Goal: Task Accomplishment & Management: Manage account settings

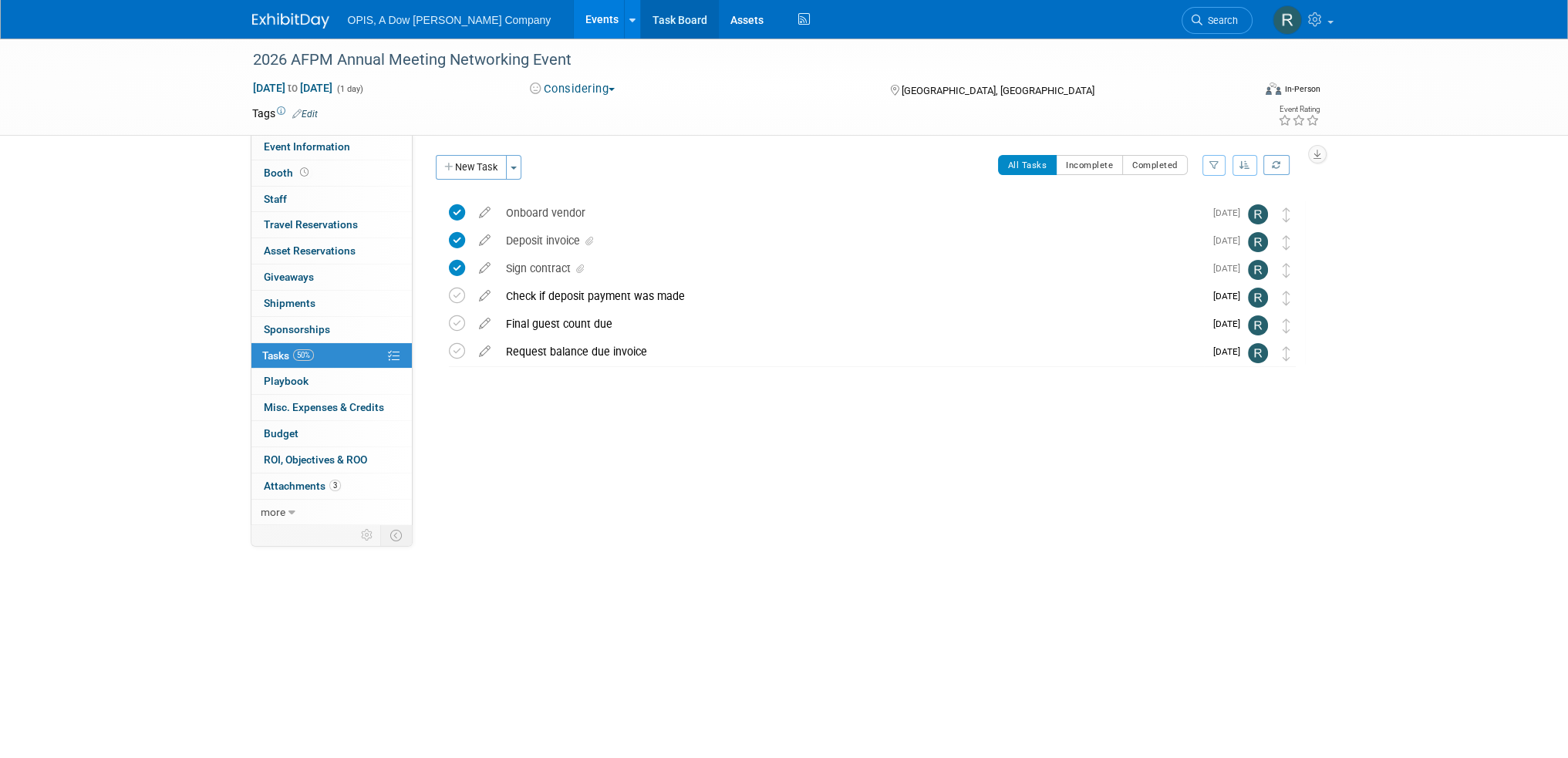
click at [641, 16] on link "Task Board" at bounding box center [680, 19] width 78 height 39
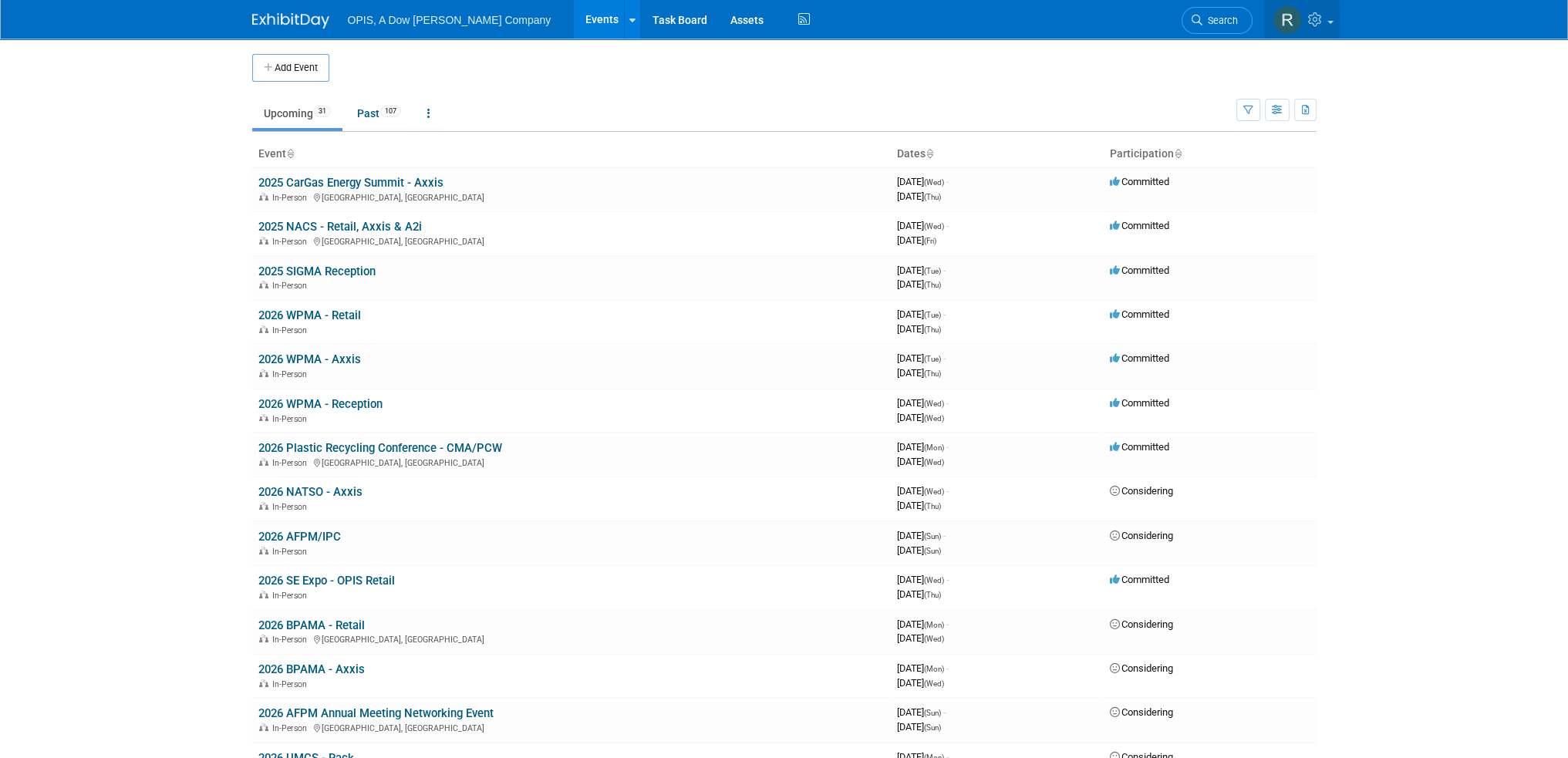
click at [1317, 25] on icon at bounding box center [1317, 19] width 18 height 14
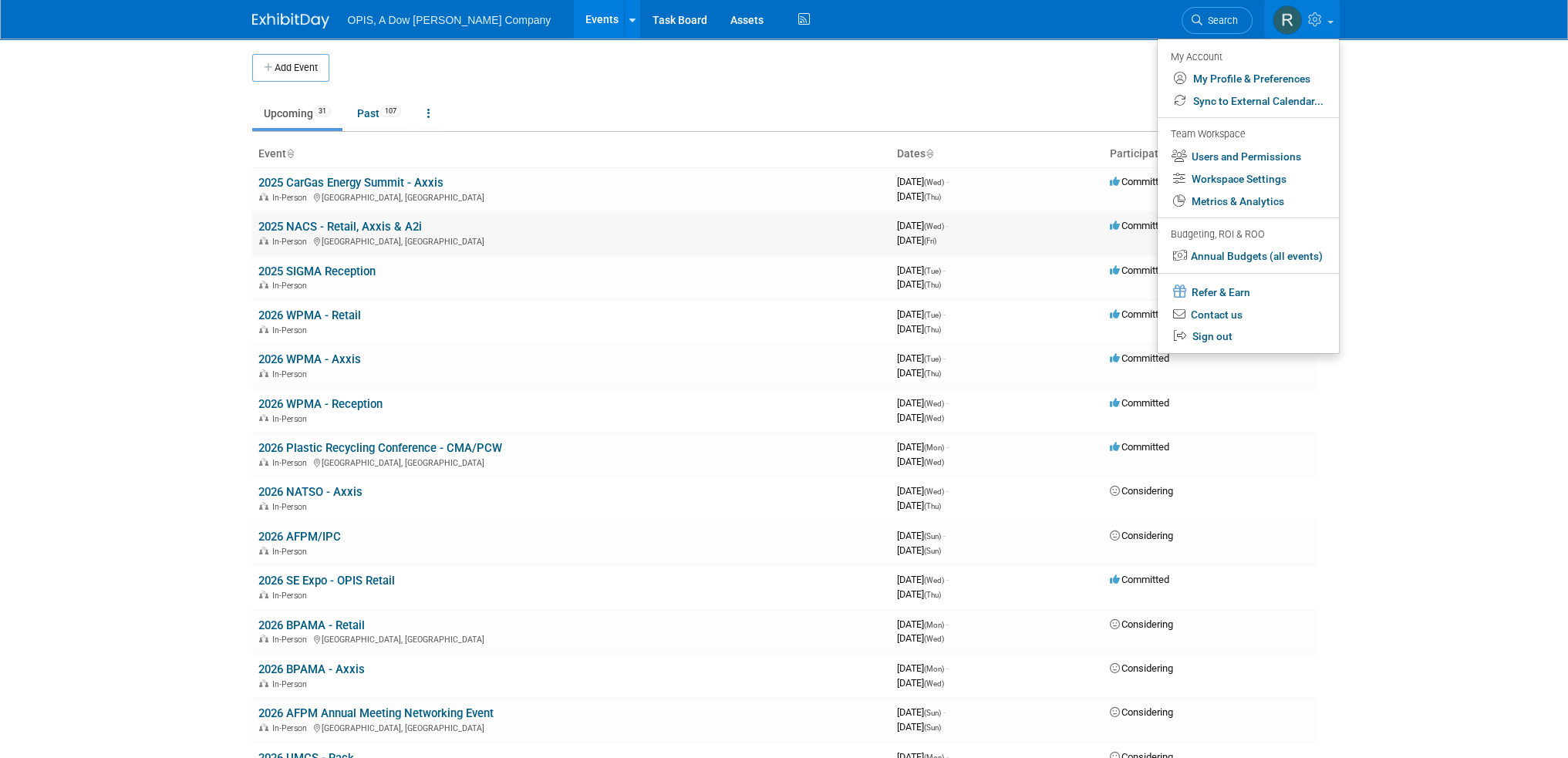
click at [305, 226] on link "2025 NACS - Retail, Axxis & A2i" at bounding box center [339, 226] width 163 height 14
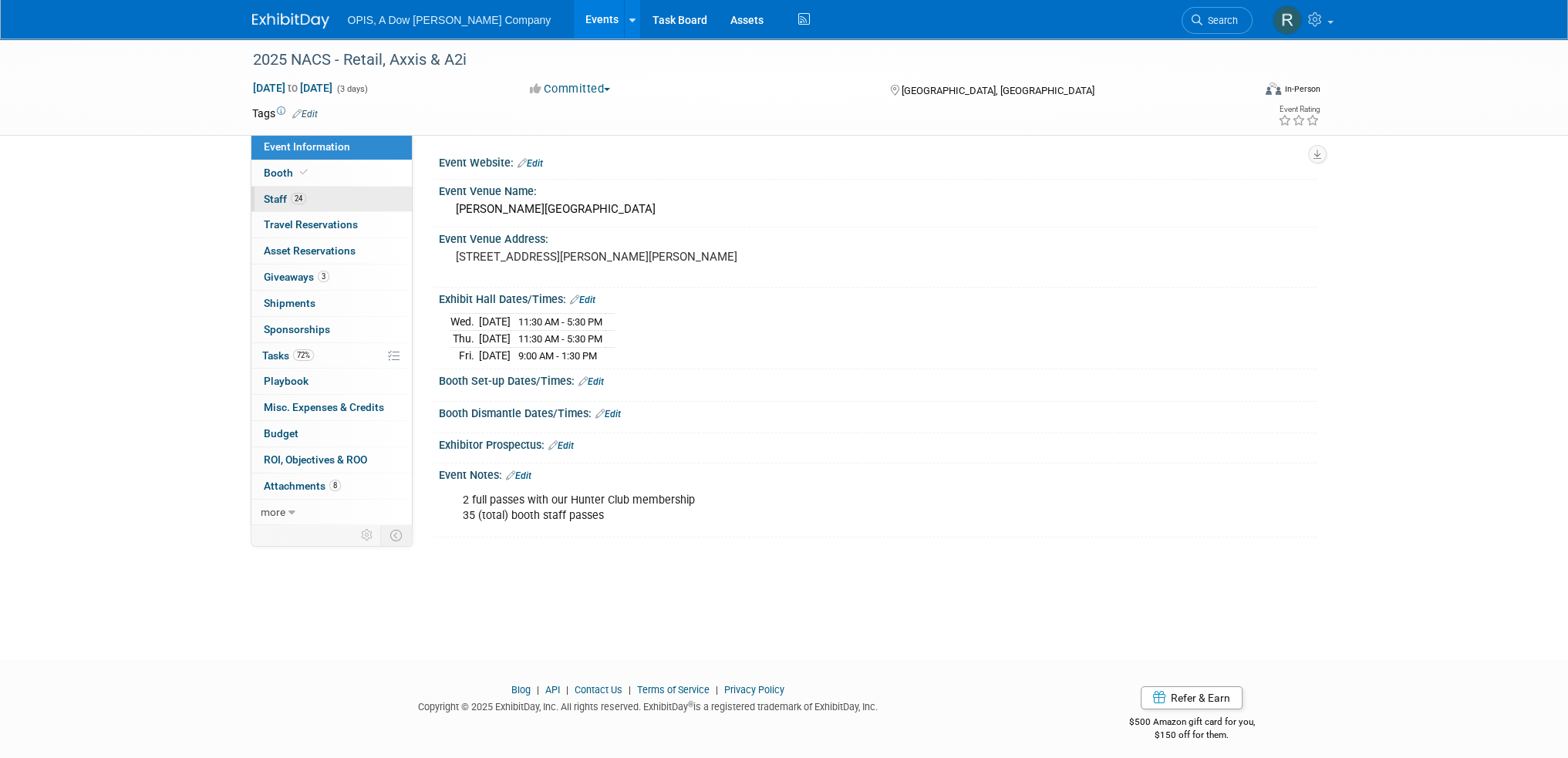
click at [282, 197] on span "Staff 24" at bounding box center [285, 199] width 43 height 13
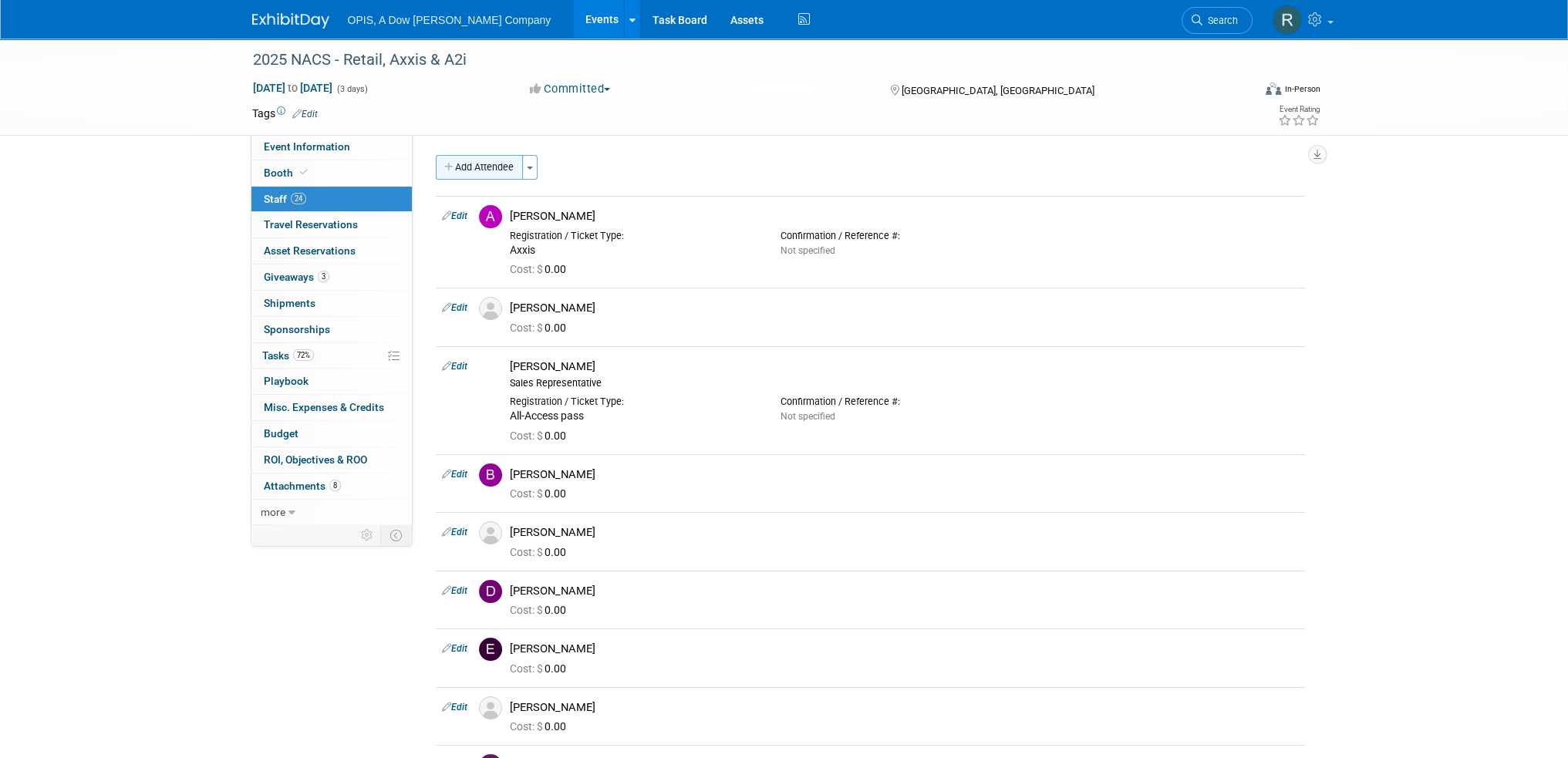
click at [484, 168] on button "Add Attendee" at bounding box center [479, 167] width 87 height 24
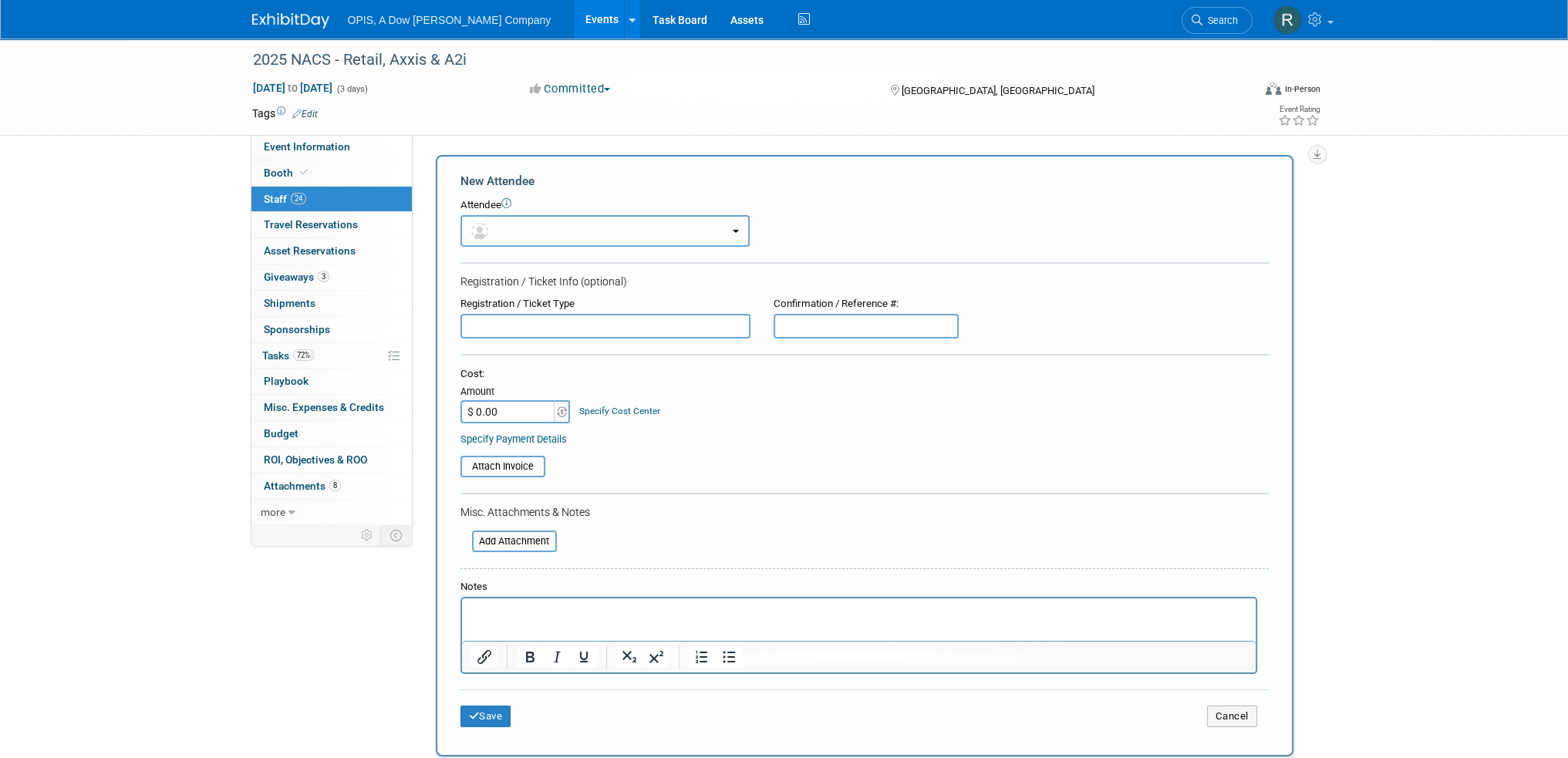
click at [536, 231] on button "button" at bounding box center [604, 231] width 289 height 32
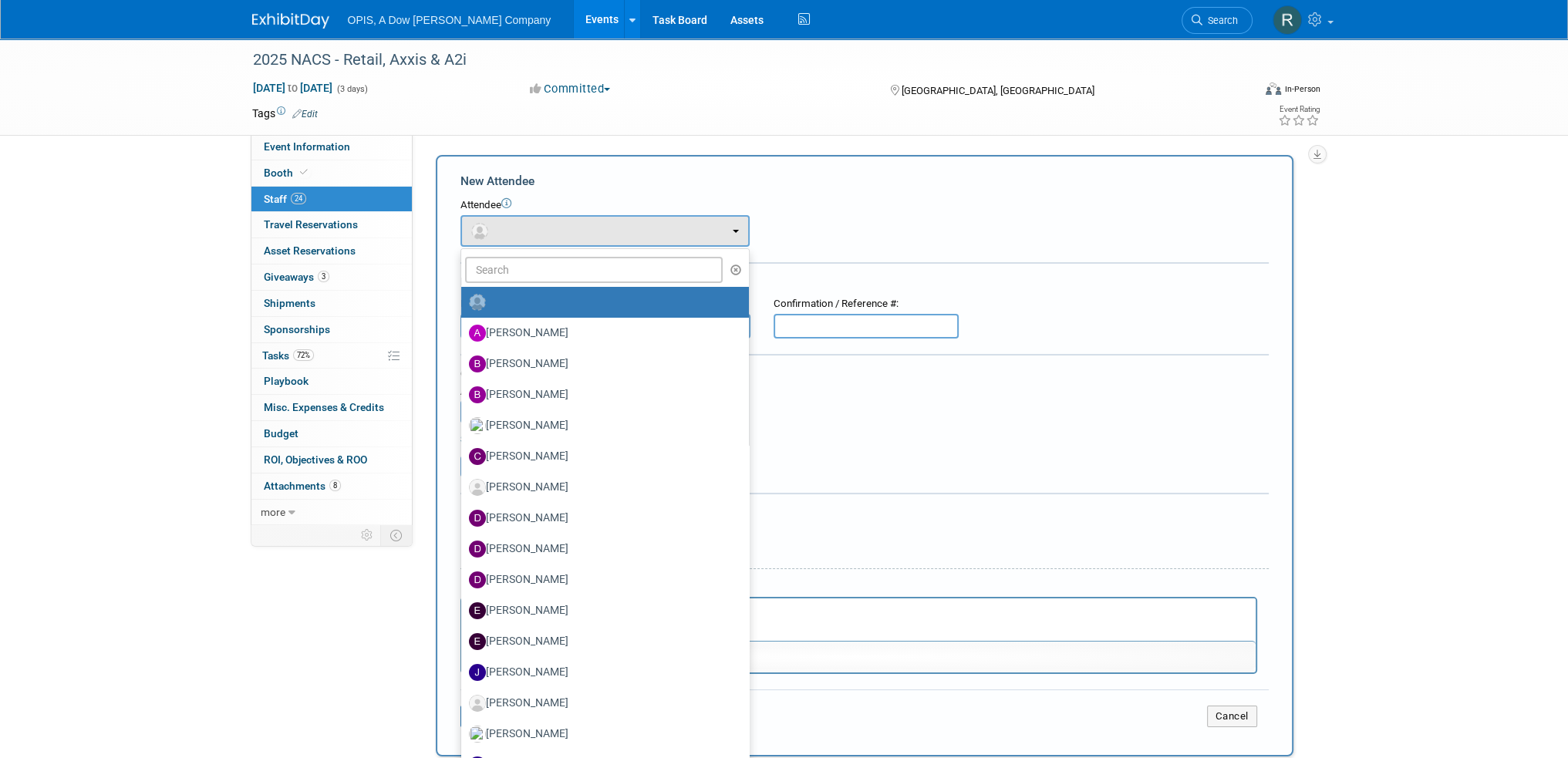
click at [676, 199] on div "Attendee" at bounding box center [864, 205] width 808 height 14
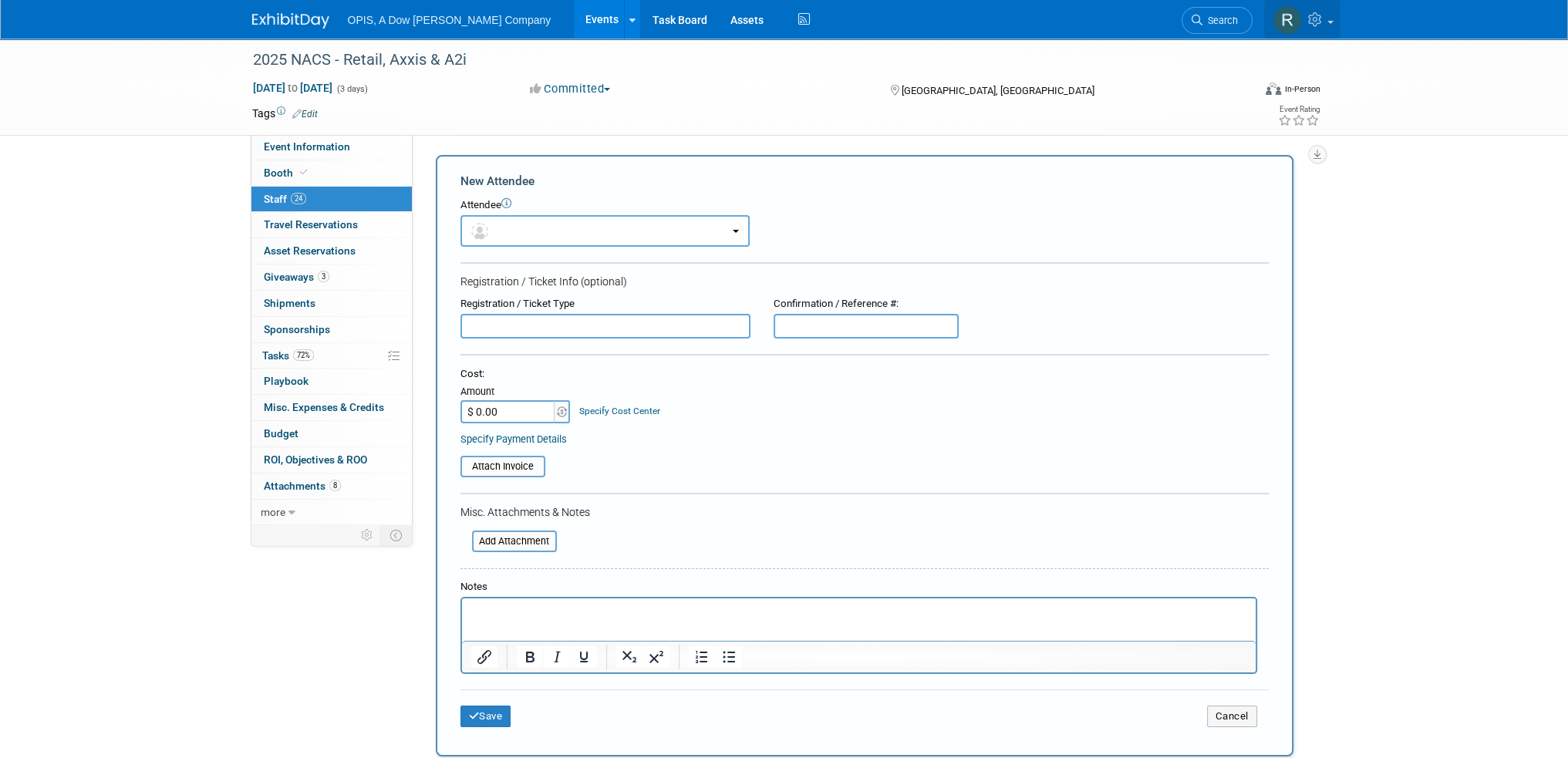
click at [1314, 23] on icon at bounding box center [1317, 19] width 18 height 14
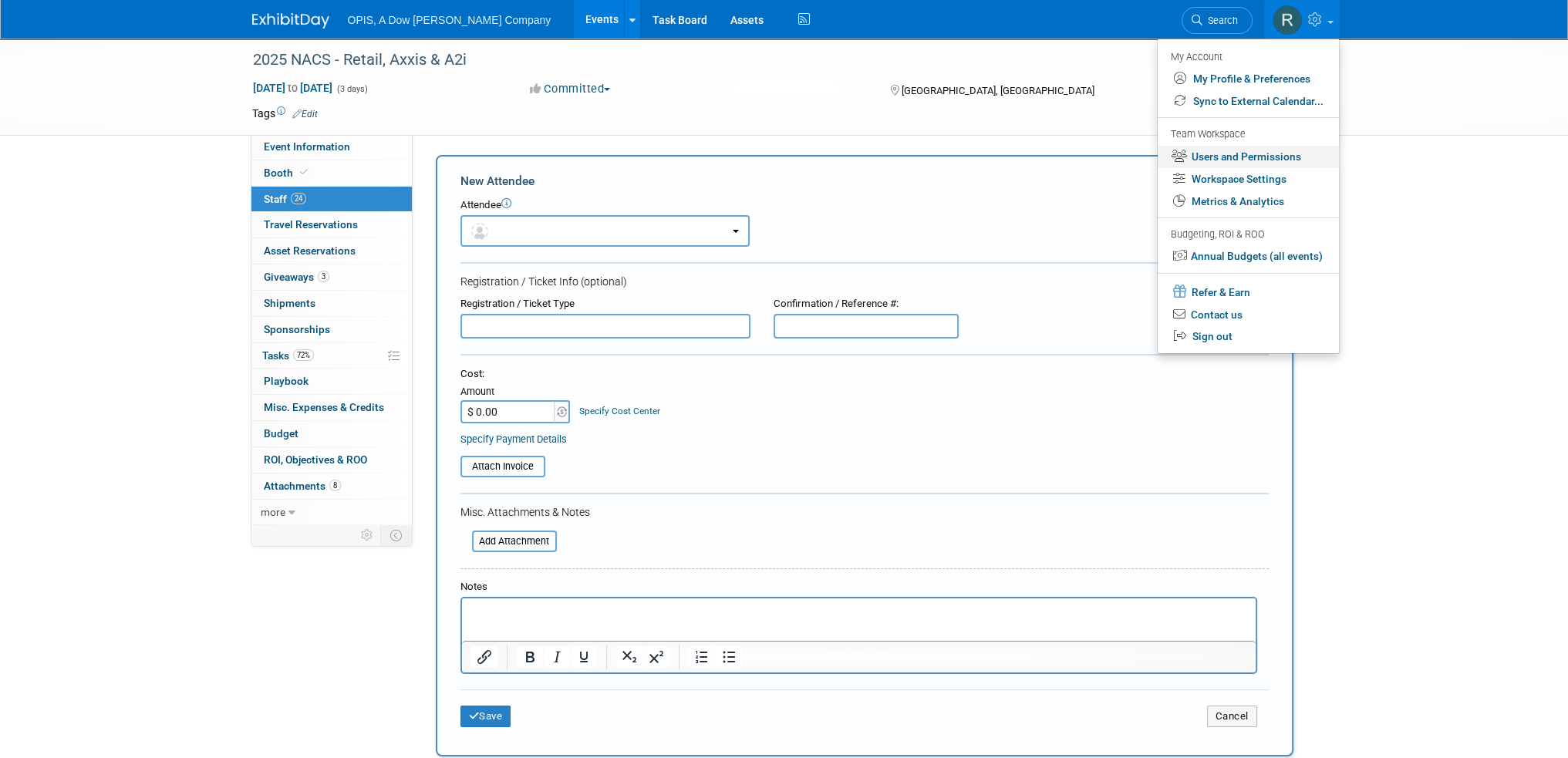
click at [1206, 157] on link "Users and Permissions" at bounding box center [1248, 157] width 181 height 23
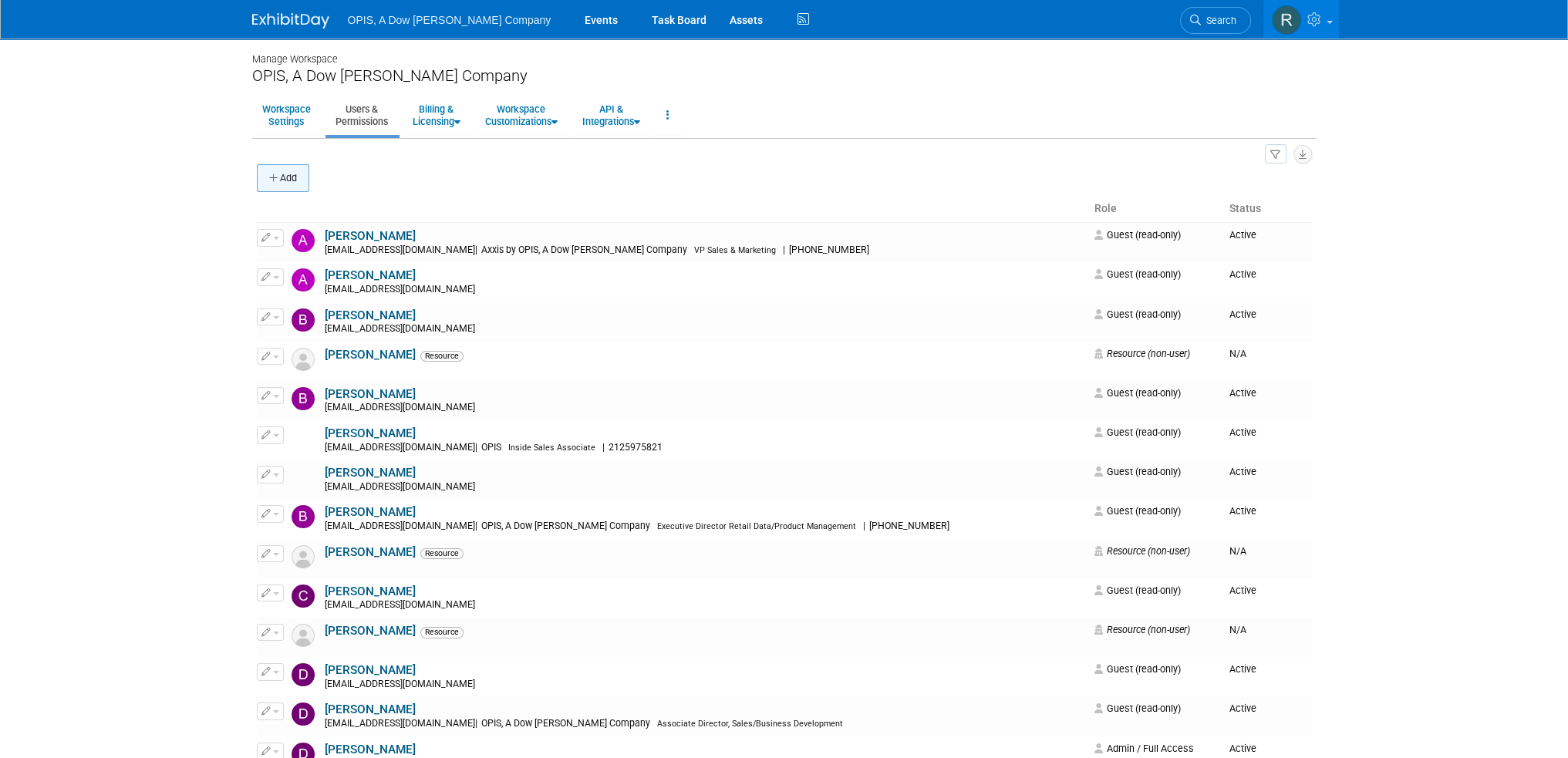
click at [276, 175] on icon "button" at bounding box center [274, 178] width 11 height 10
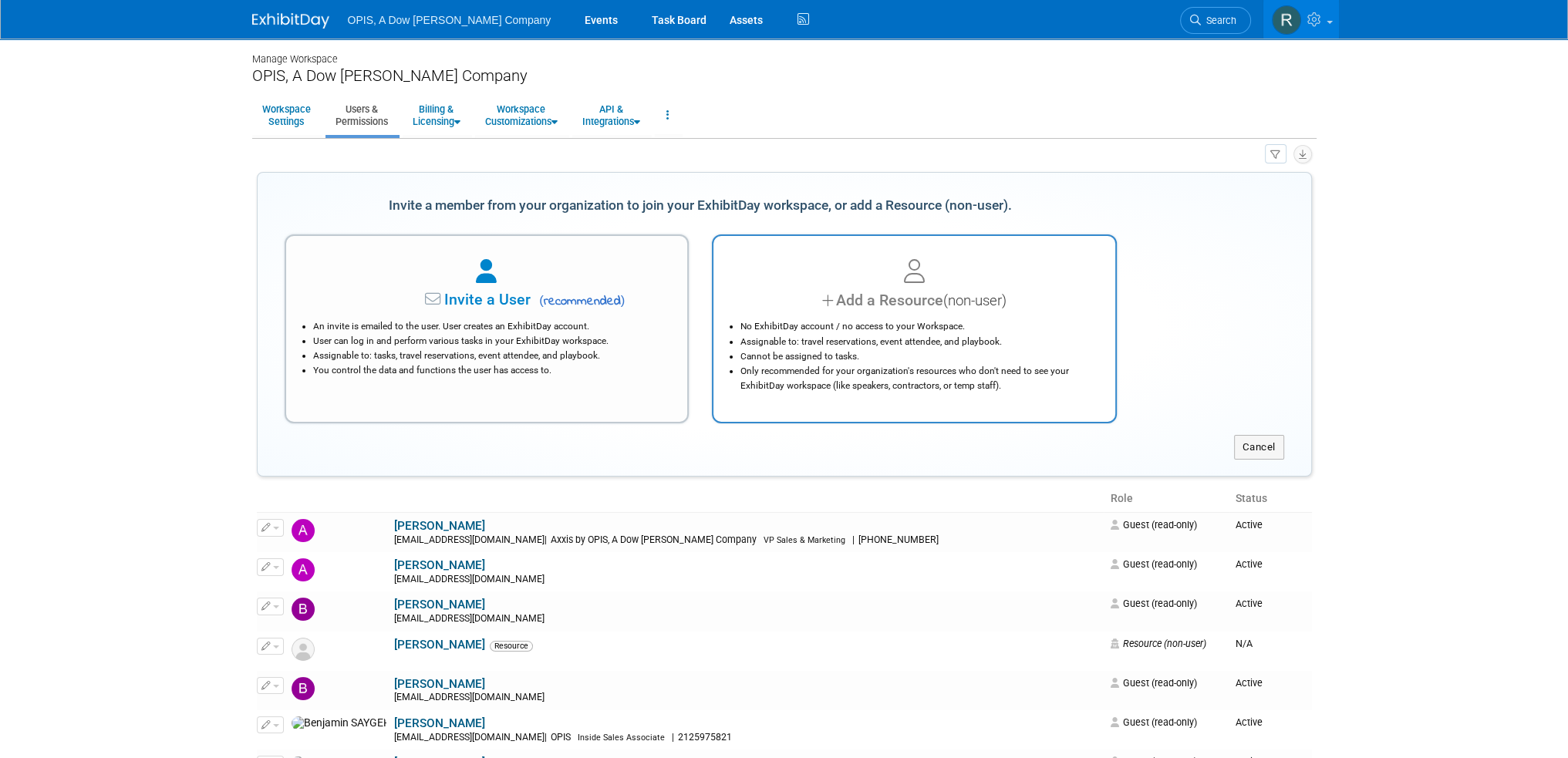
click at [832, 311] on div "Add a Resource (non-user)" at bounding box center [913, 300] width 363 height 23
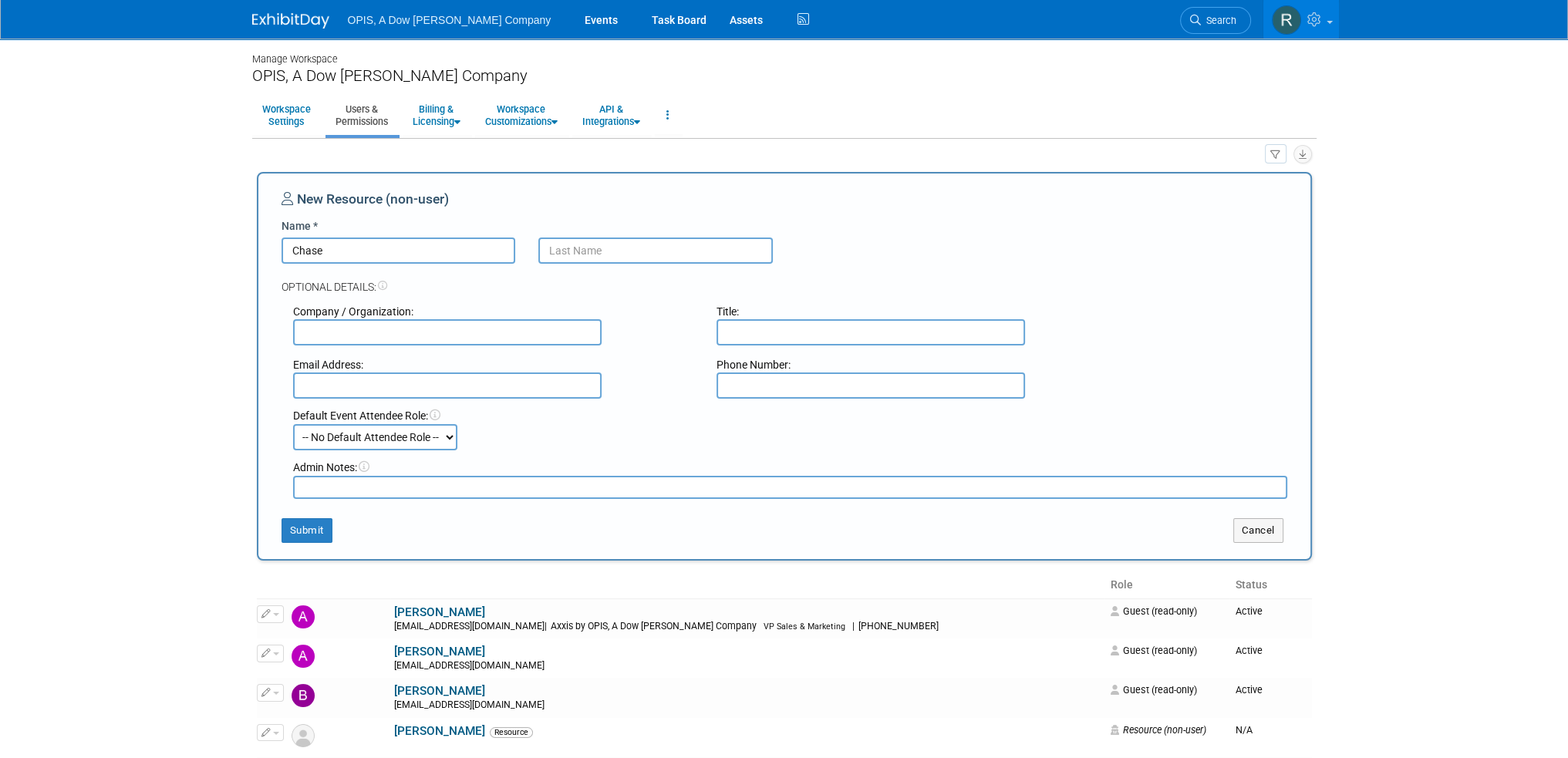
type input "Chase"
type input "Willett"
click at [448, 330] on input "text" at bounding box center [448, 332] width 308 height 26
type input "Chemical Market Analytics"
click at [317, 527] on button "Submit" at bounding box center [307, 529] width 51 height 24
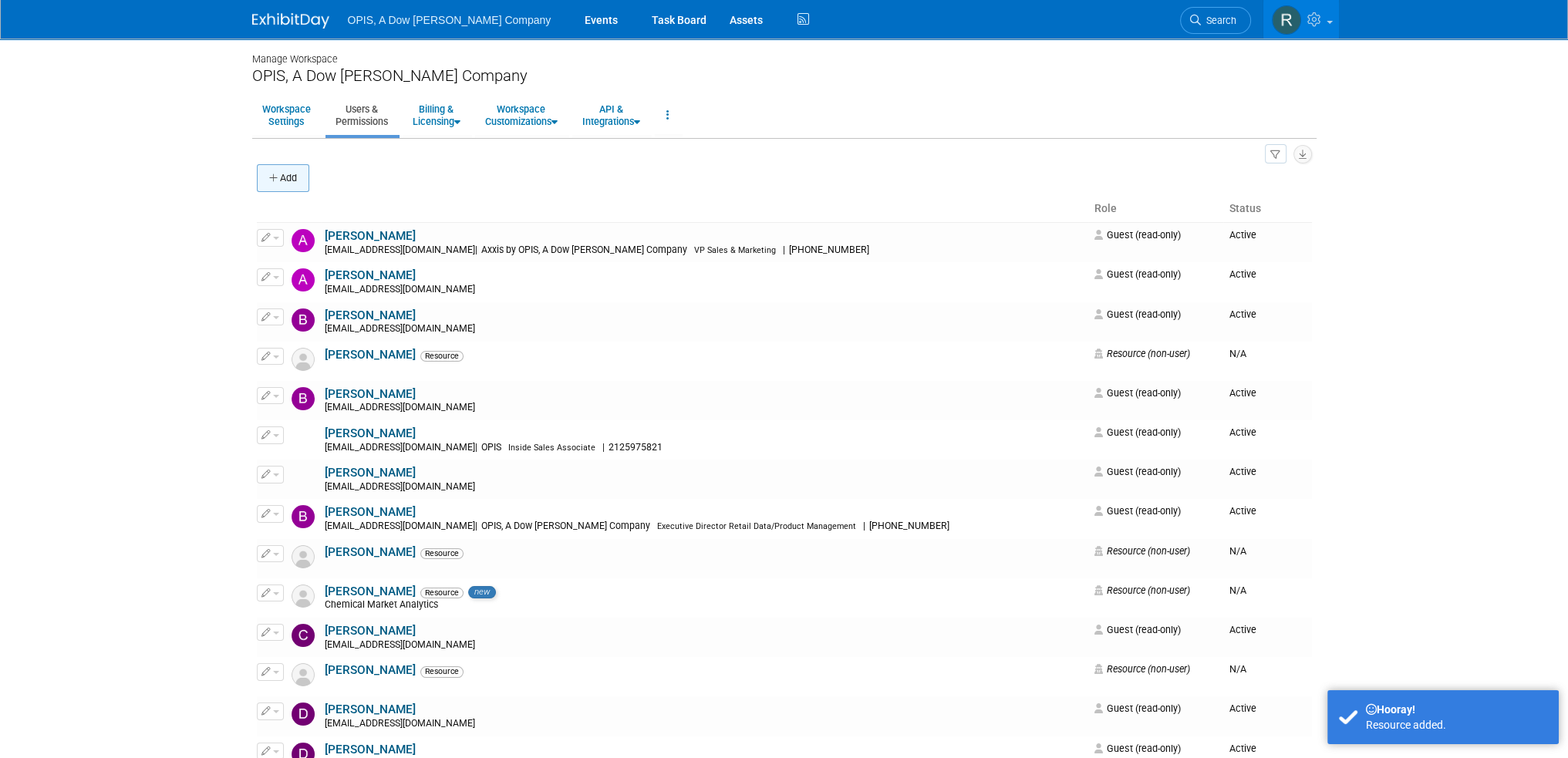
click at [270, 178] on icon "button" at bounding box center [274, 178] width 11 height 10
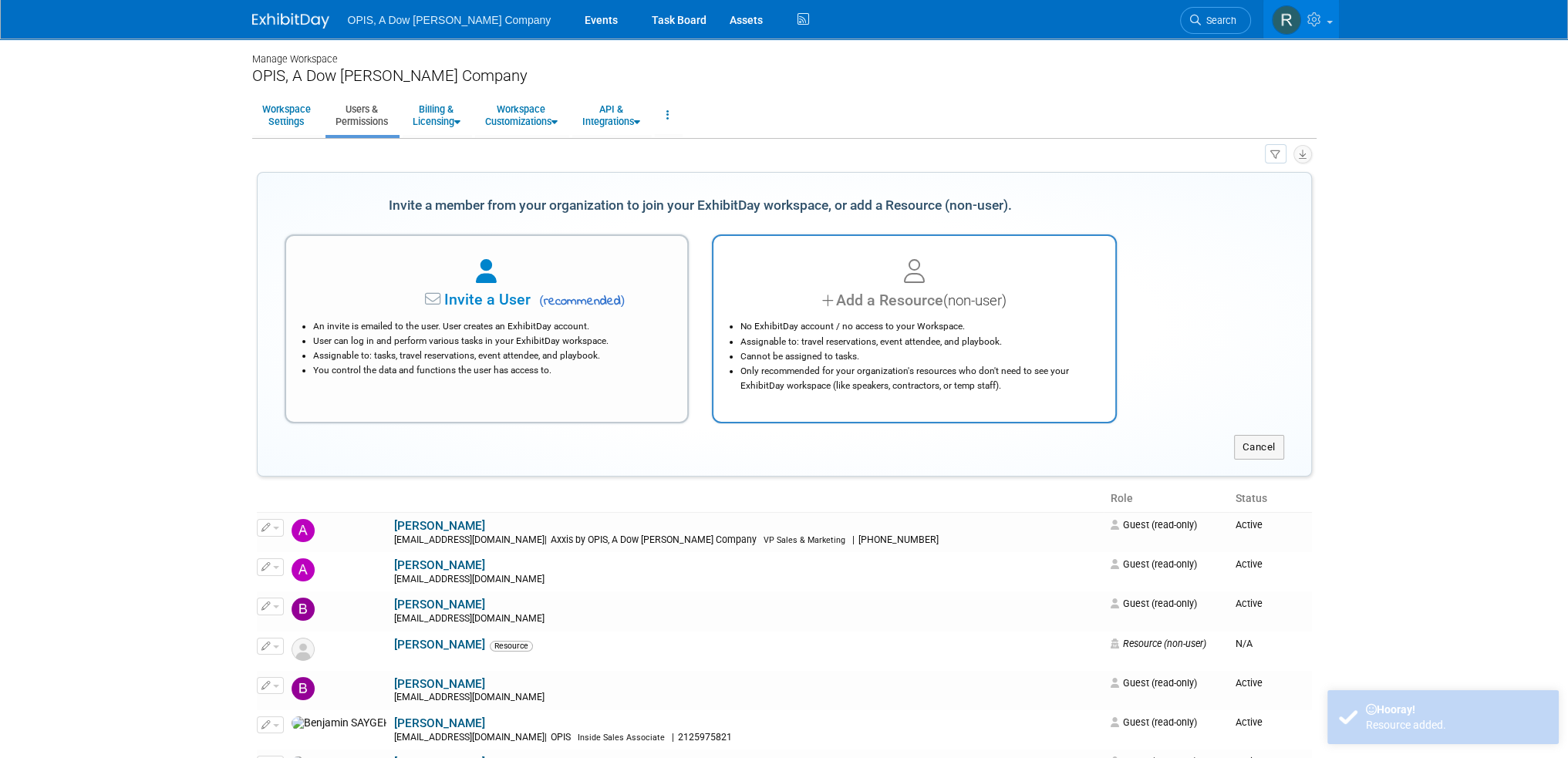
click at [842, 305] on div "Add a Resource (non-user)" at bounding box center [913, 300] width 363 height 23
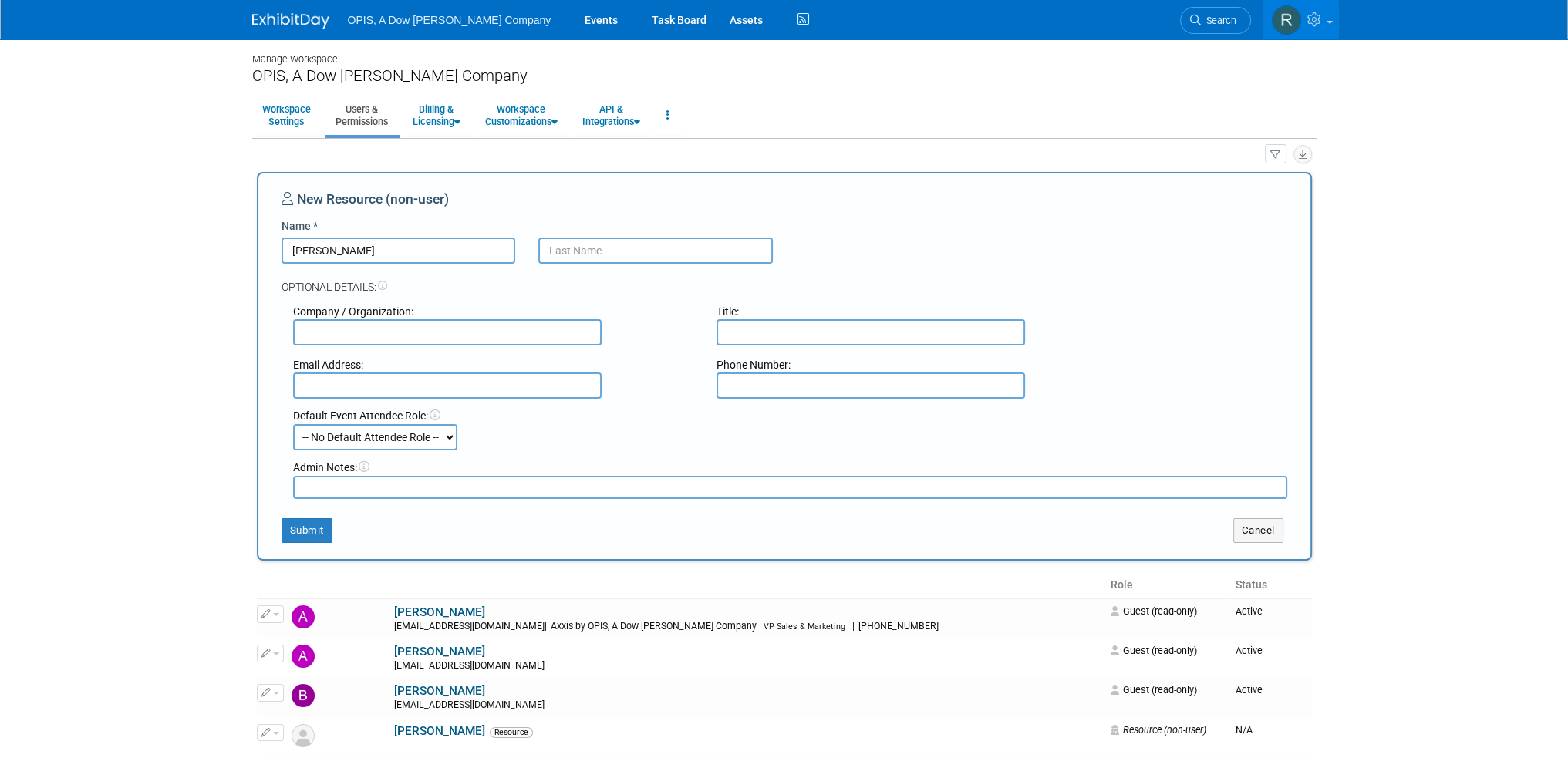
type input "Andy"
type input "Ranson"
type input "Chemical Market Analytics"
click at [295, 527] on button "Submit" at bounding box center [307, 529] width 51 height 24
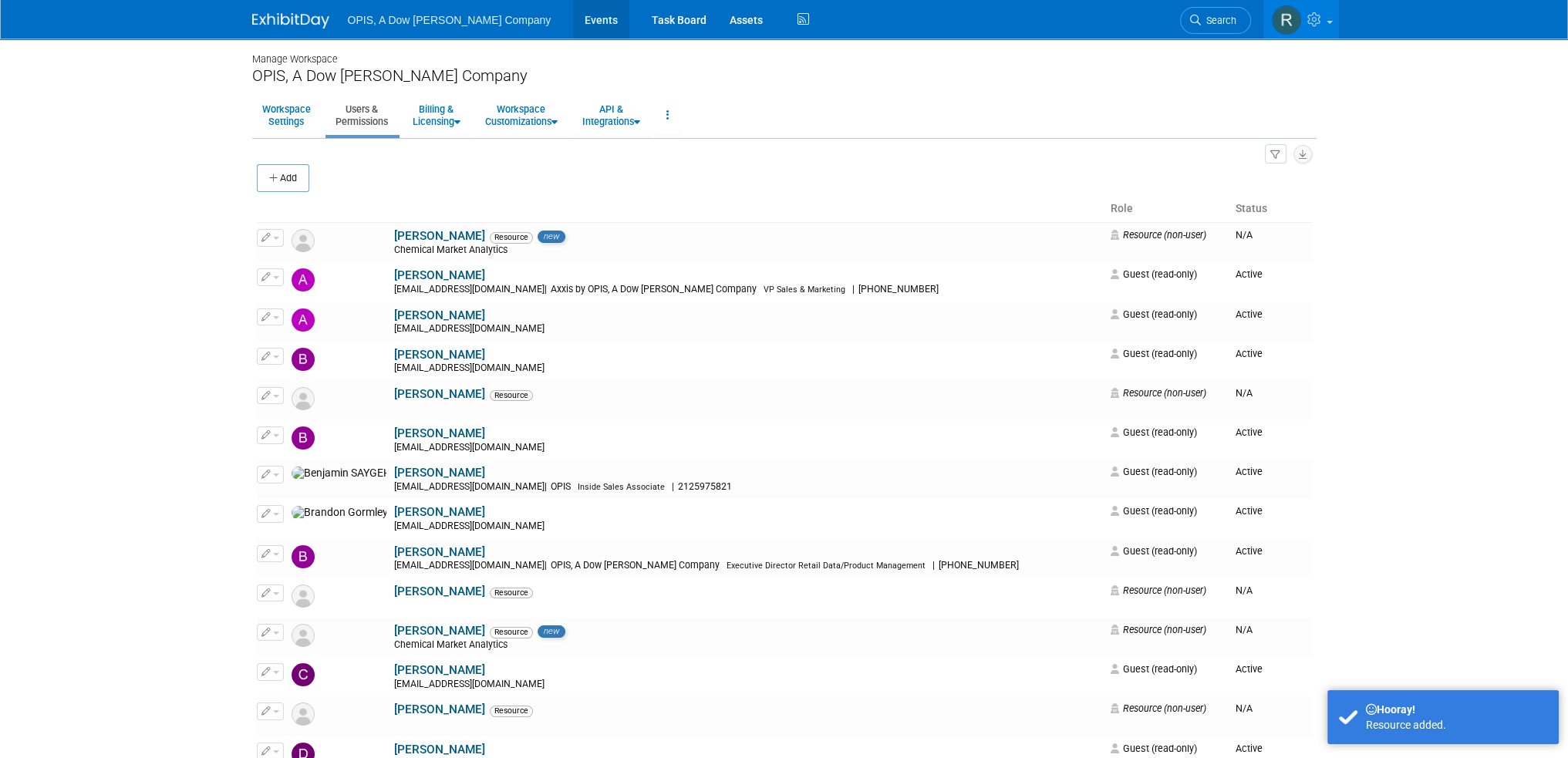
click at [573, 21] on link "Events" at bounding box center [601, 19] width 56 height 39
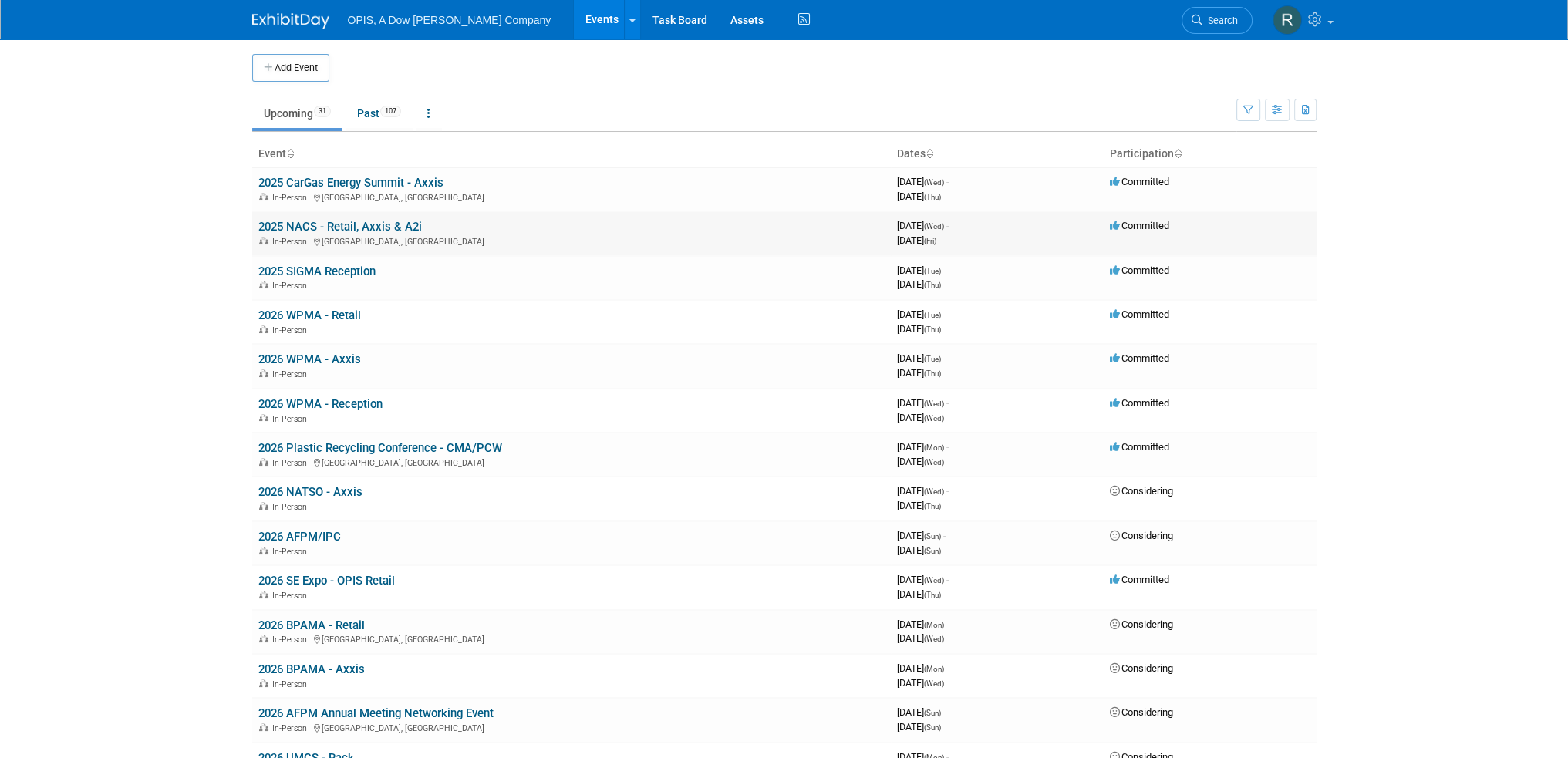
click at [300, 226] on link "2025 NACS - Retail, Axxis & A2i" at bounding box center [339, 226] width 163 height 14
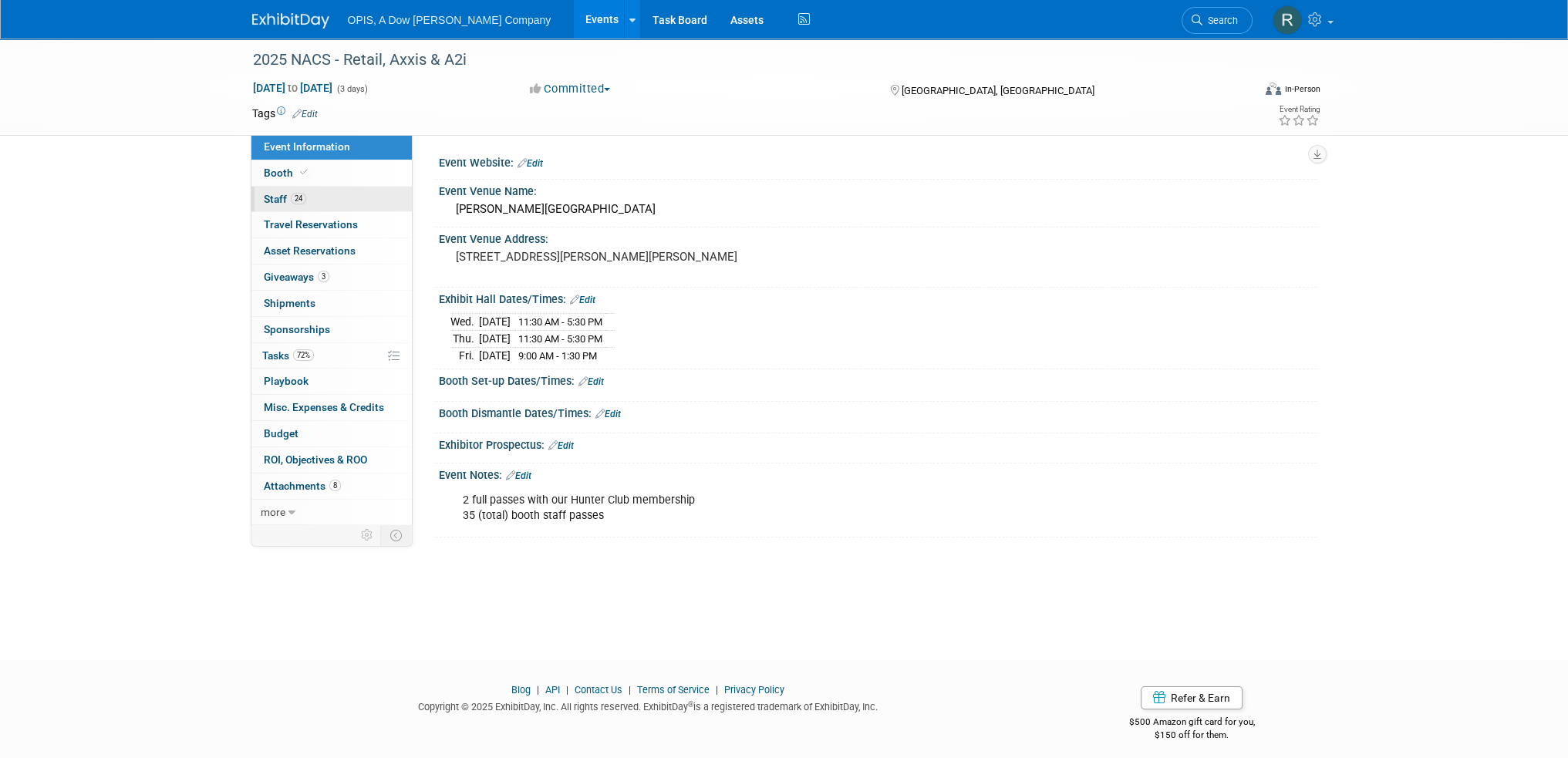
click at [271, 199] on span "Staff 24" at bounding box center [285, 199] width 43 height 13
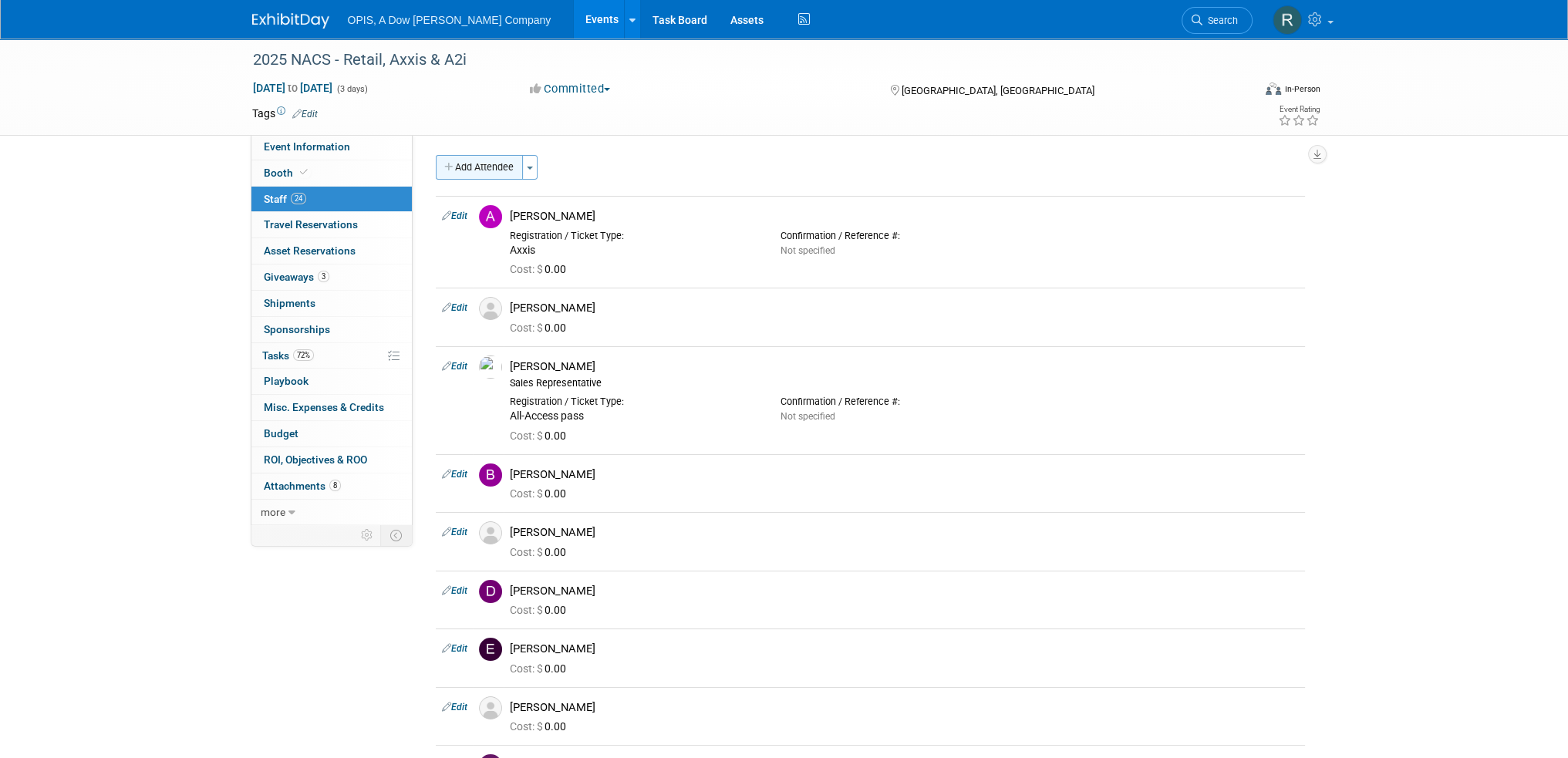
click at [508, 168] on button "Add Attendee" at bounding box center [479, 167] width 87 height 24
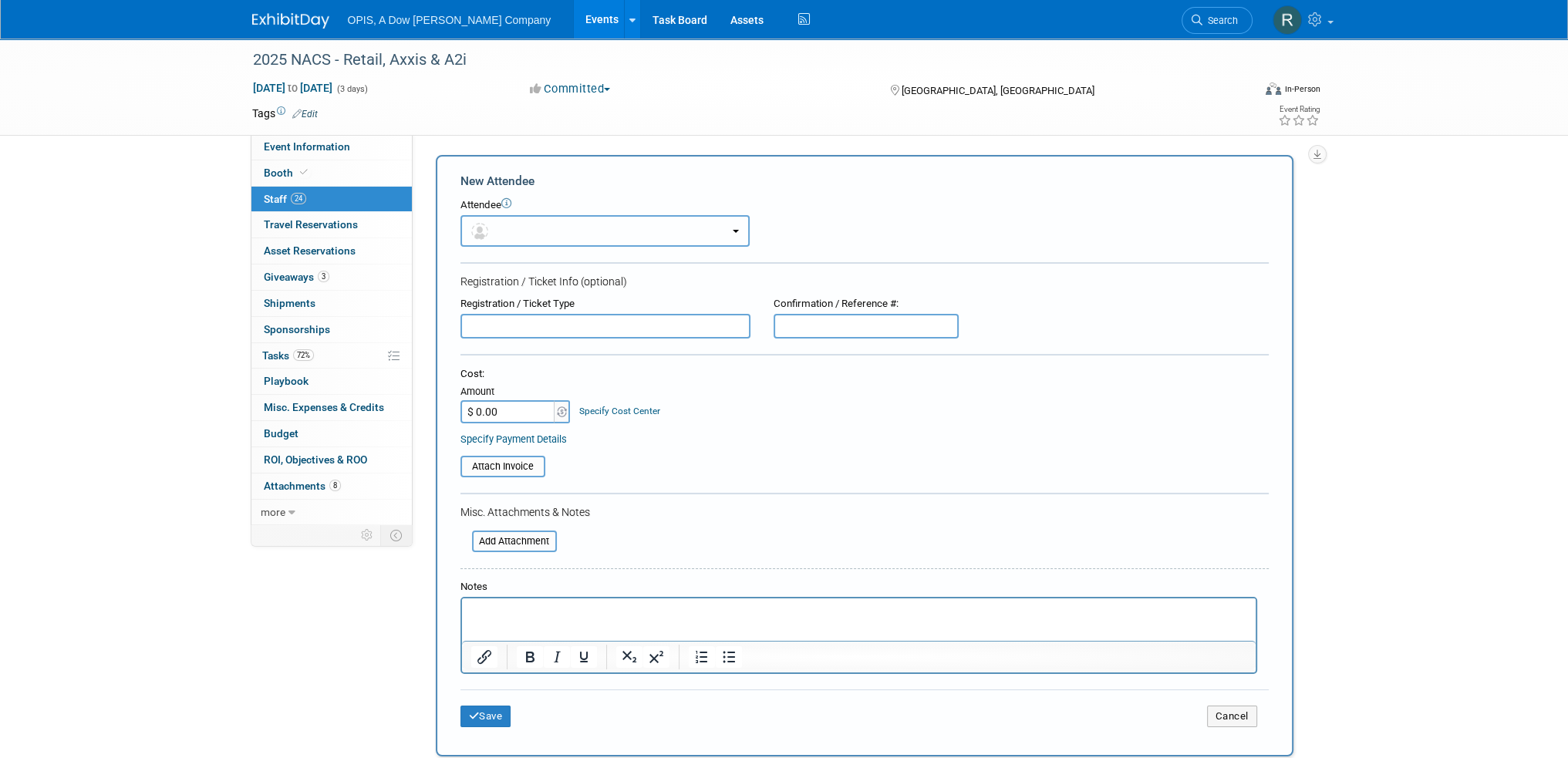
click at [572, 227] on button "button" at bounding box center [604, 231] width 289 height 32
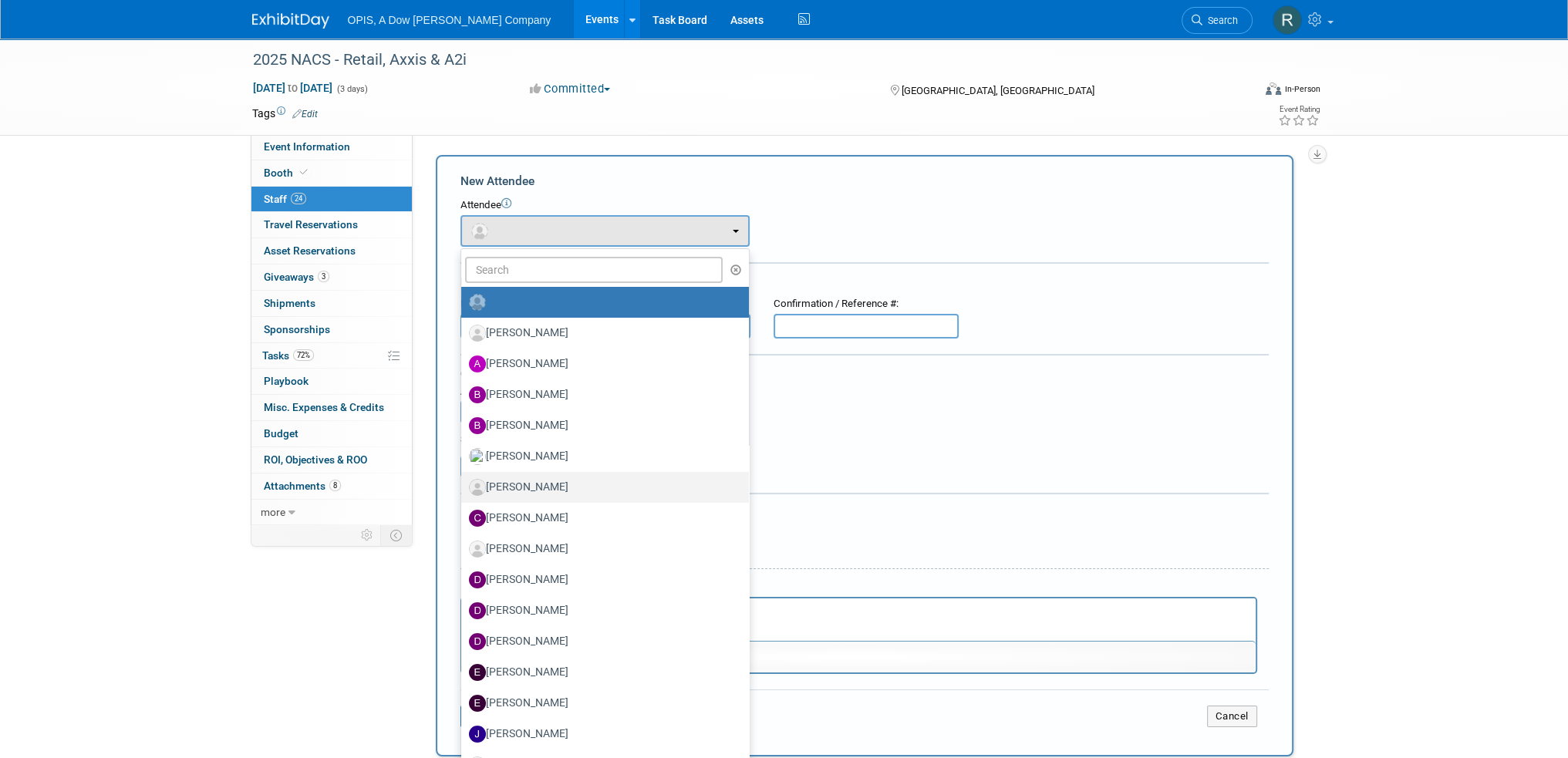
click at [536, 488] on label "Chase Willett" at bounding box center [602, 487] width 265 height 24
click at [463, 488] on input "Chase Willett" at bounding box center [458, 485] width 10 height 10
select select "5d430c64-97a8-490d-8c92-f5c737b03dd1"
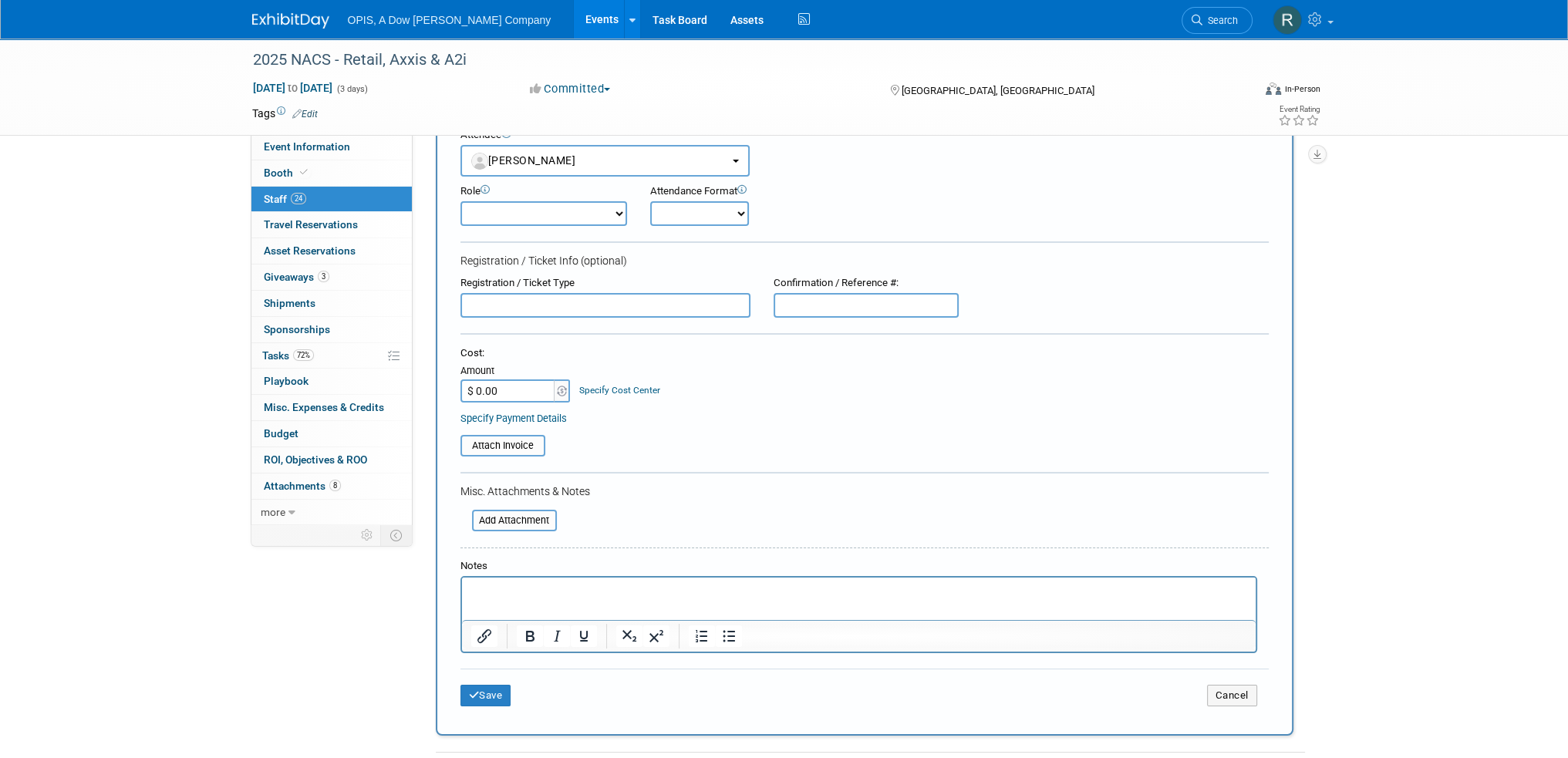
scroll to position [154, 0]
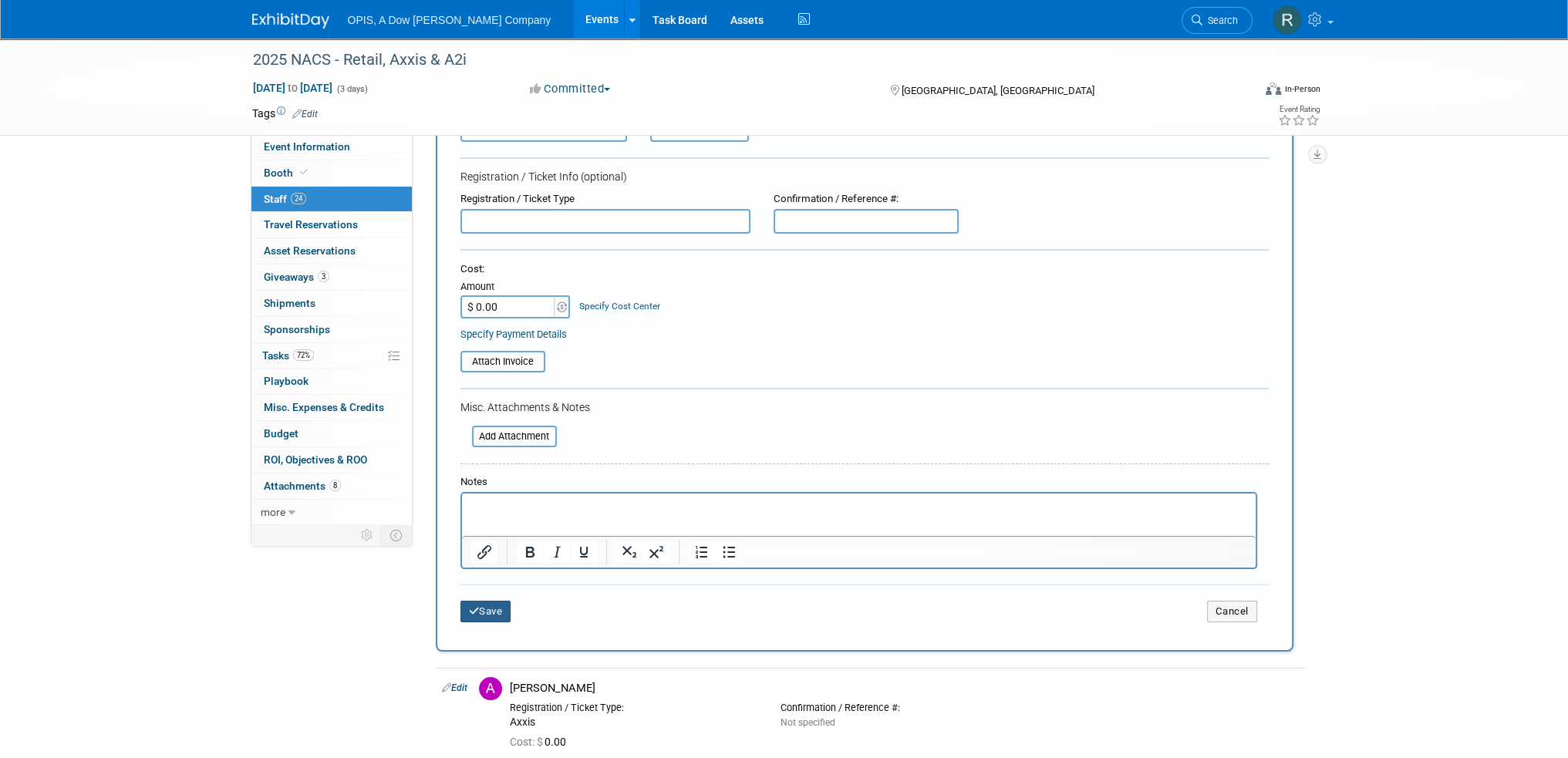
drag, startPoint x: 488, startPoint y: 613, endPoint x: 490, endPoint y: 595, distance: 18.1
click at [488, 613] on button "Save" at bounding box center [485, 611] width 51 height 22
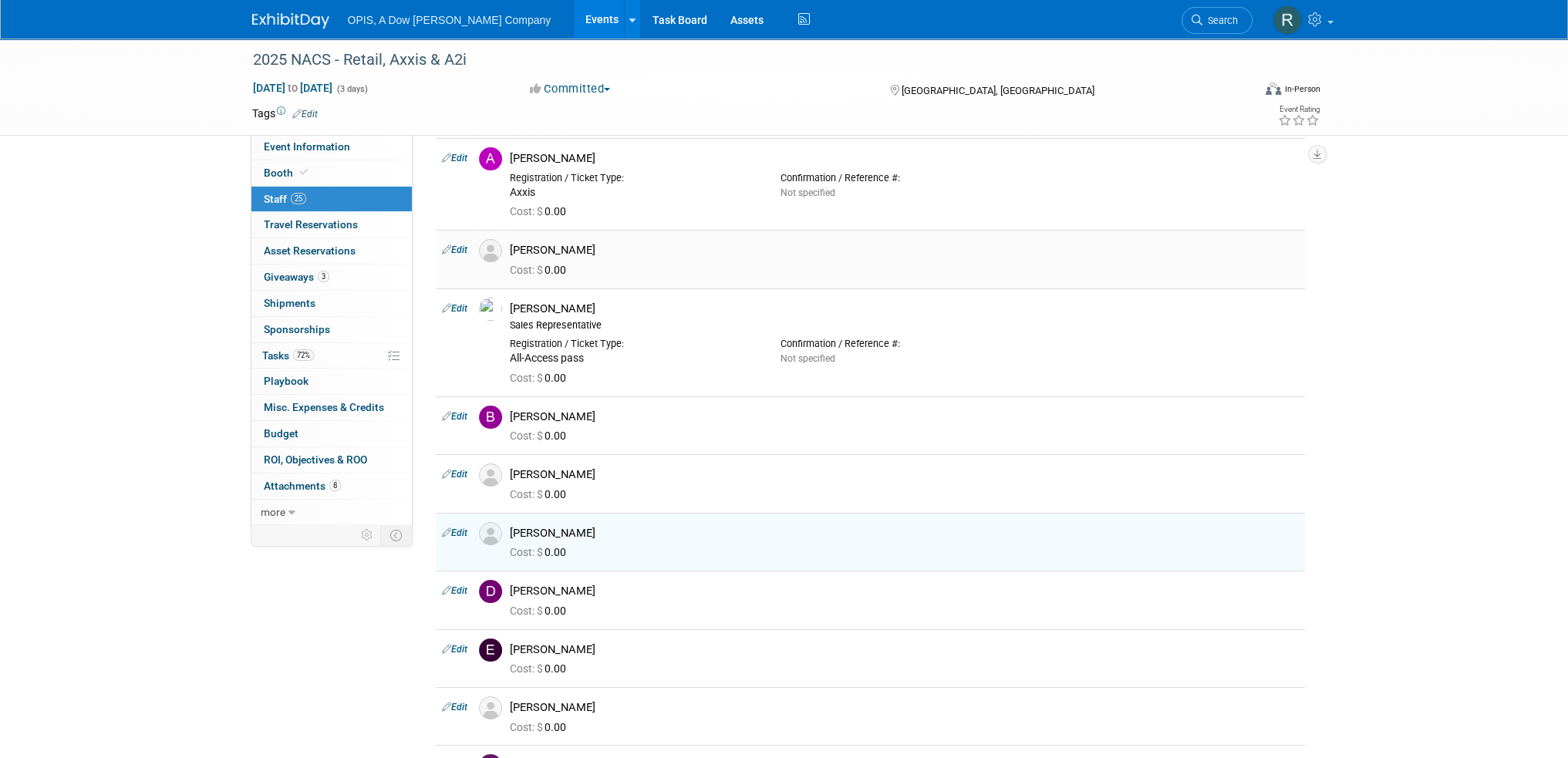
scroll to position [0, 0]
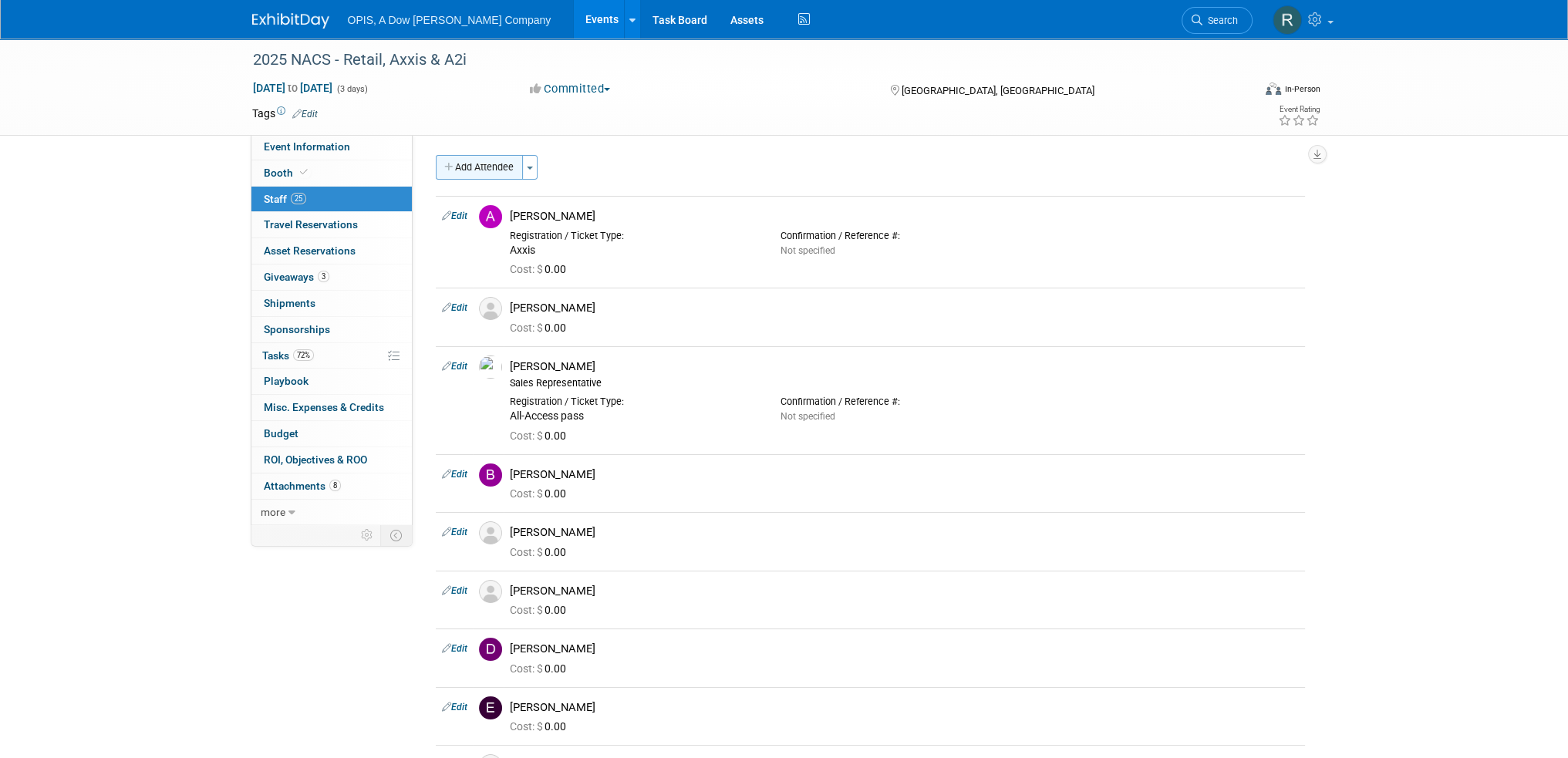
click at [469, 172] on button "Add Attendee" at bounding box center [479, 167] width 87 height 24
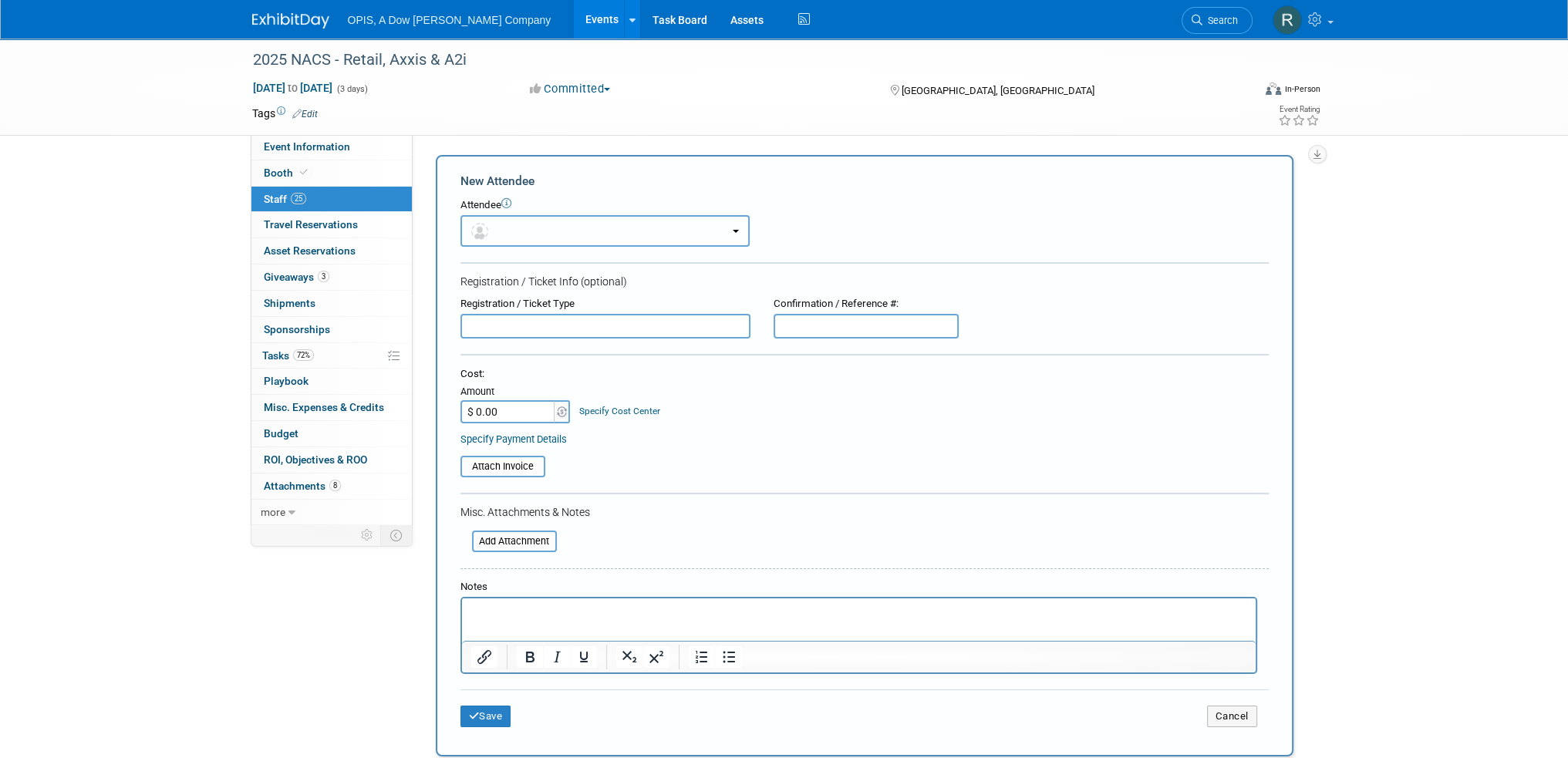
click at [515, 227] on button "button" at bounding box center [604, 231] width 289 height 32
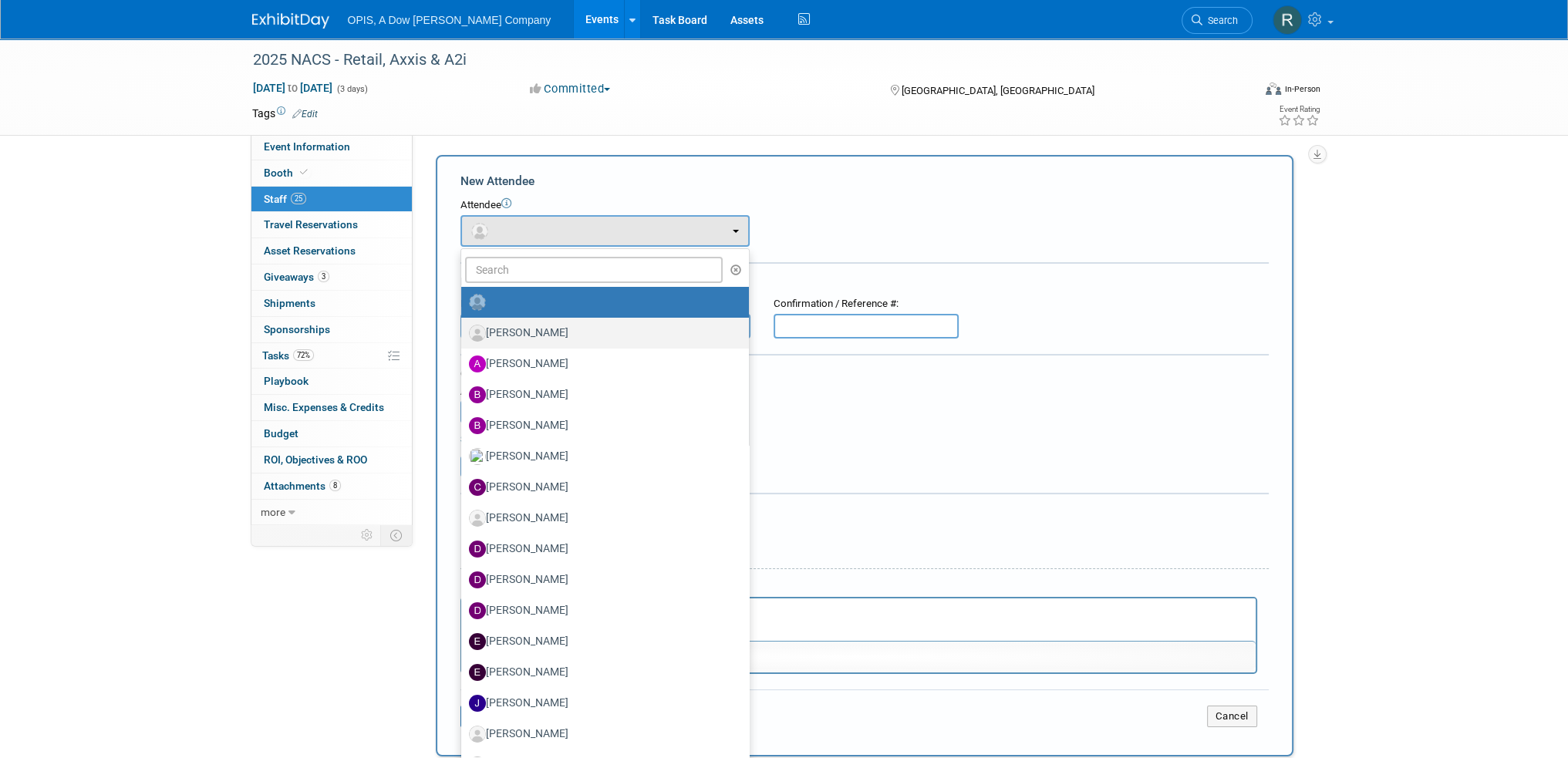
click at [514, 324] on label "[PERSON_NAME]" at bounding box center [602, 333] width 265 height 24
click at [463, 326] on input "[PERSON_NAME]" at bounding box center [458, 331] width 10 height 10
select select "435130be-ac54-4198-8699-f45c1328de5f"
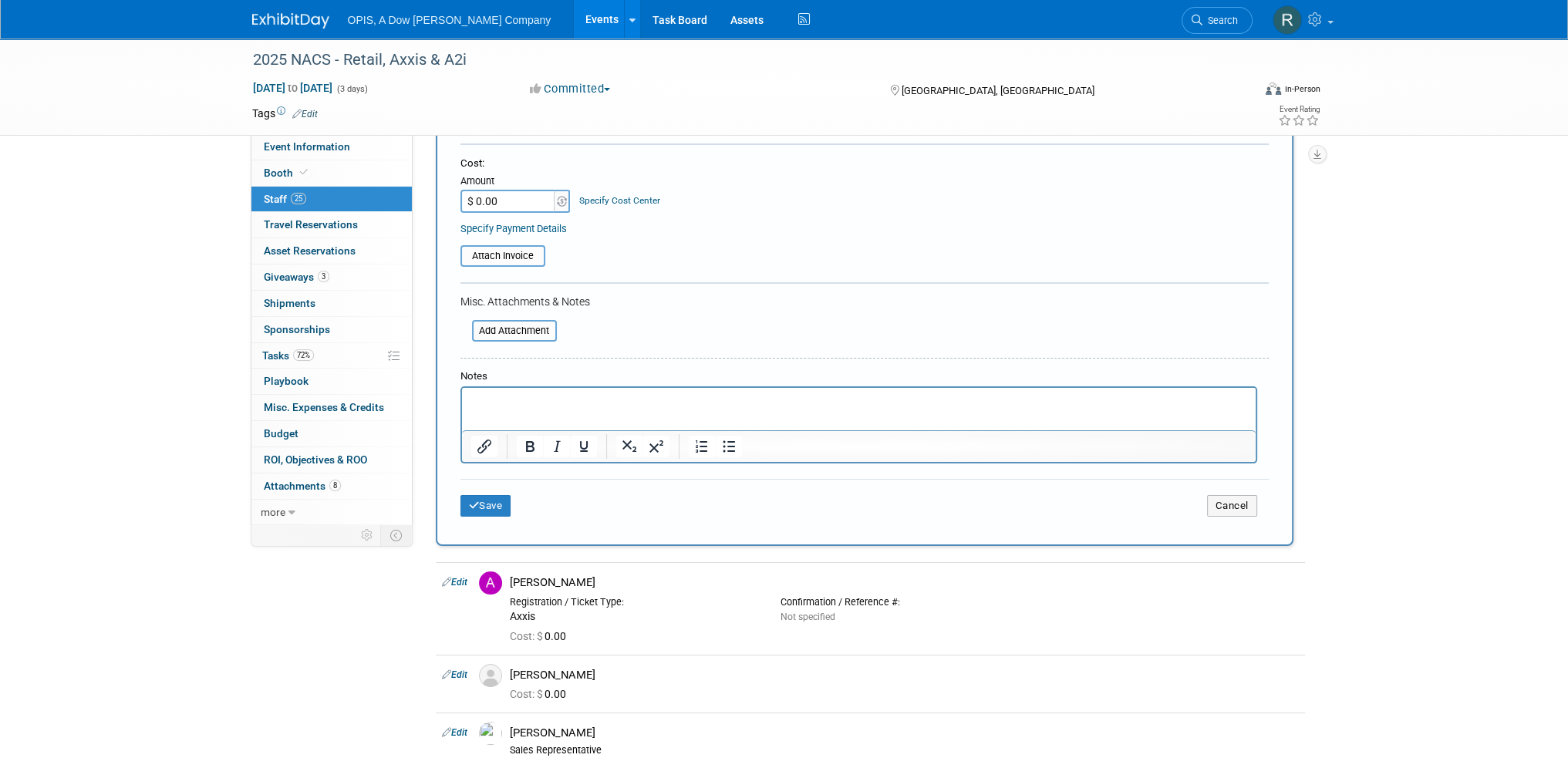
scroll to position [308, 0]
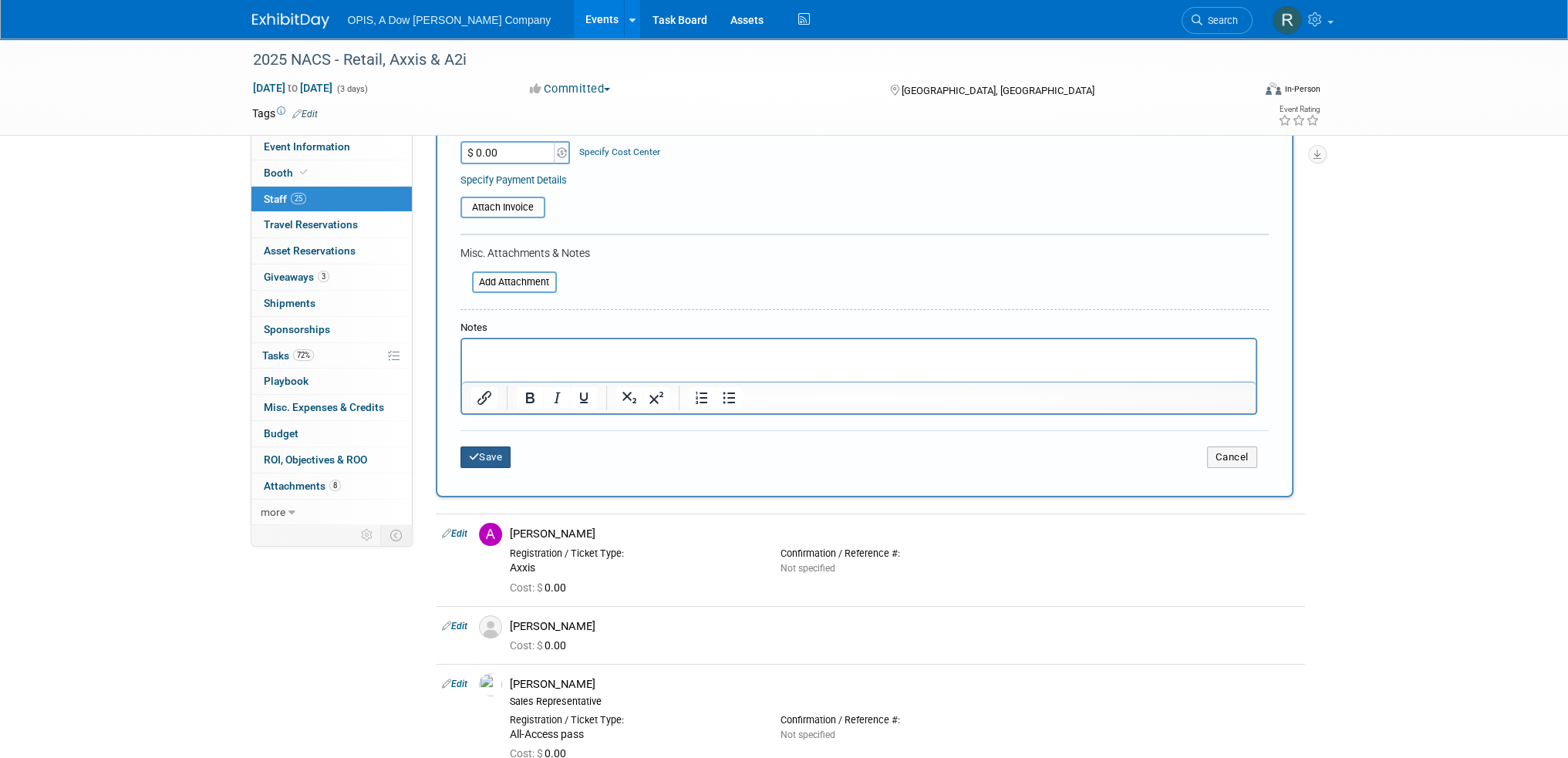
click at [484, 455] on button "Save" at bounding box center [485, 457] width 51 height 22
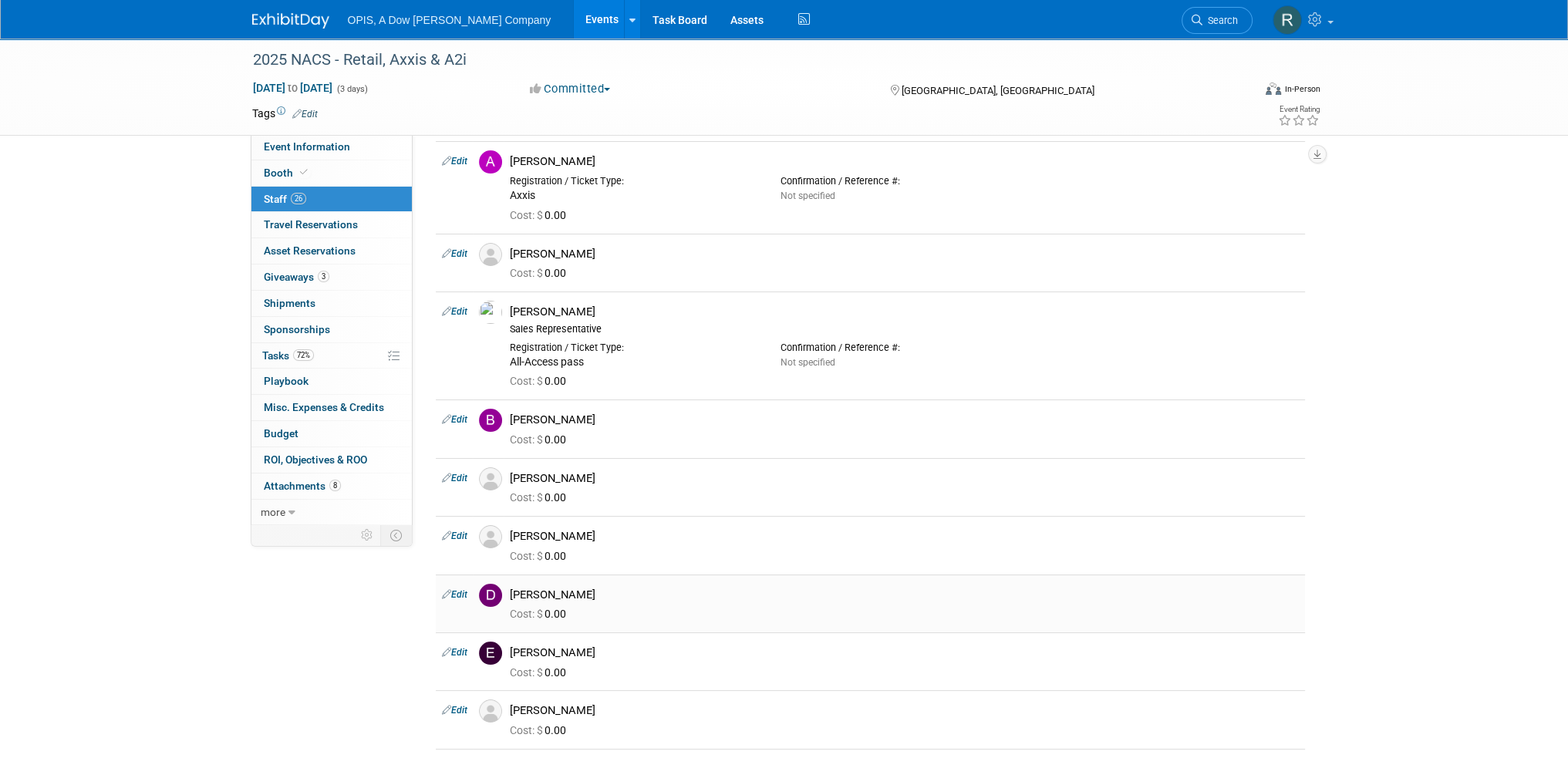
scroll to position [0, 0]
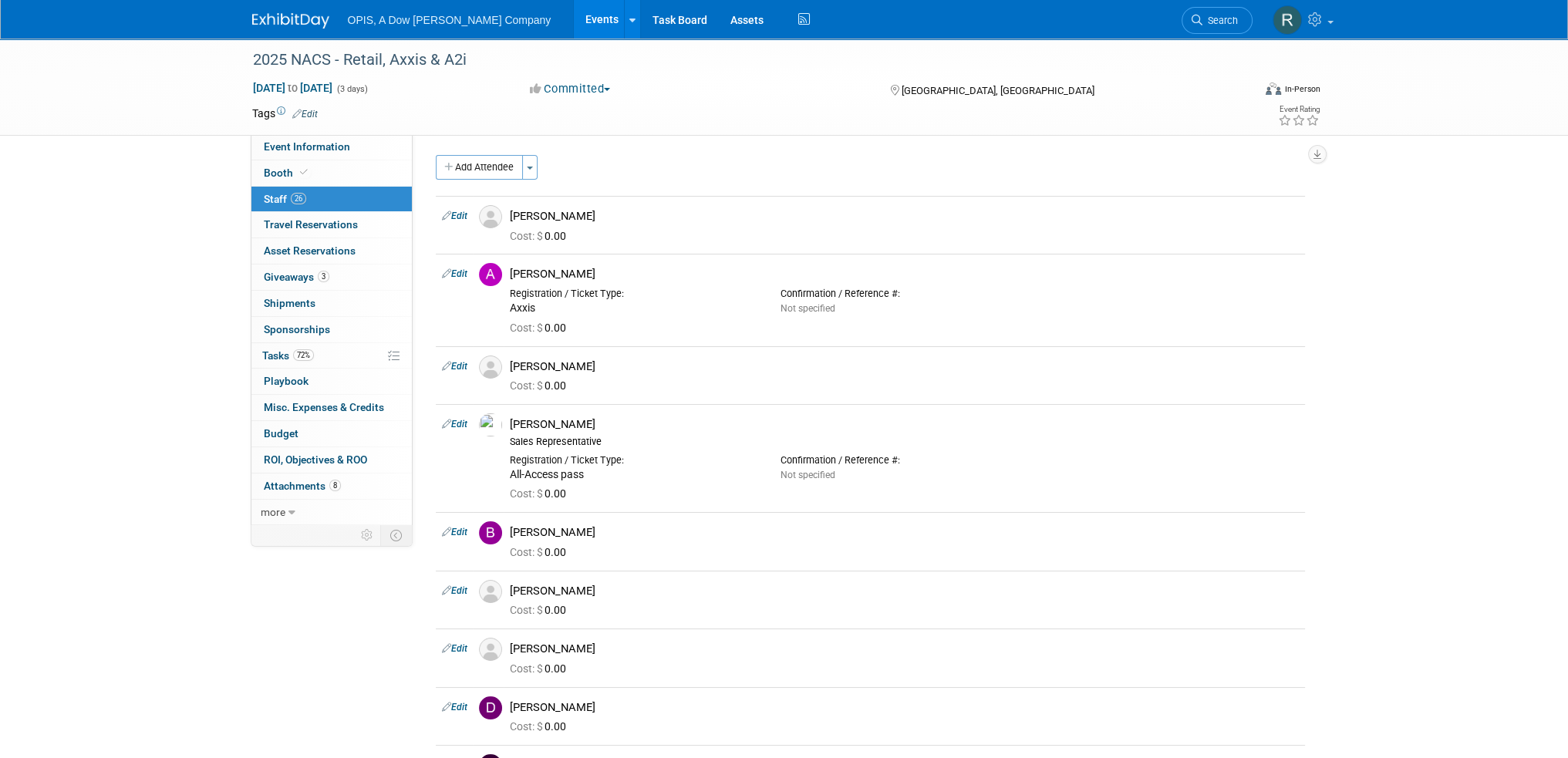
click at [574, 14] on link "Events" at bounding box center [602, 19] width 56 height 39
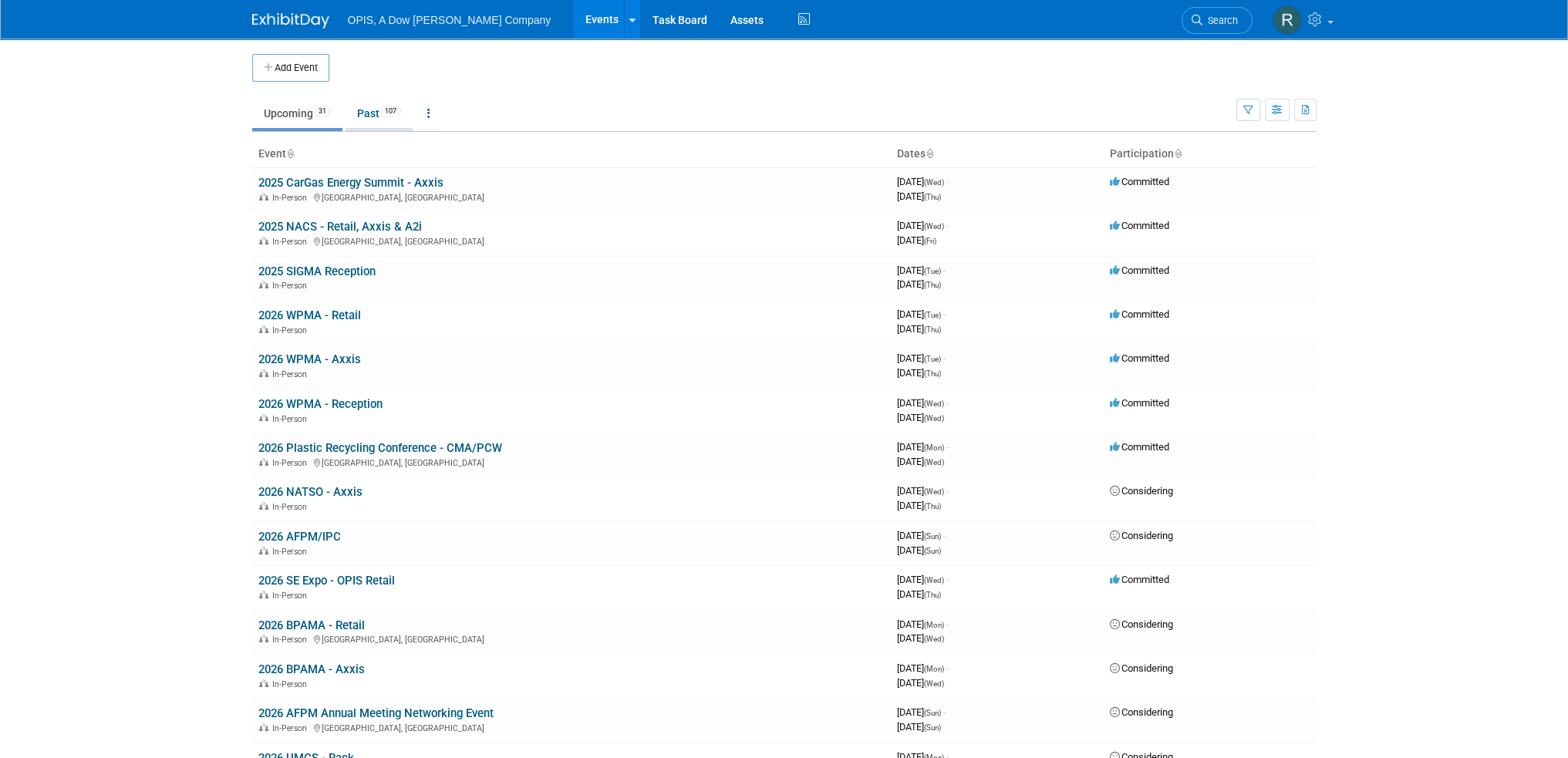
click at [365, 120] on link "Past 107" at bounding box center [379, 113] width 67 height 29
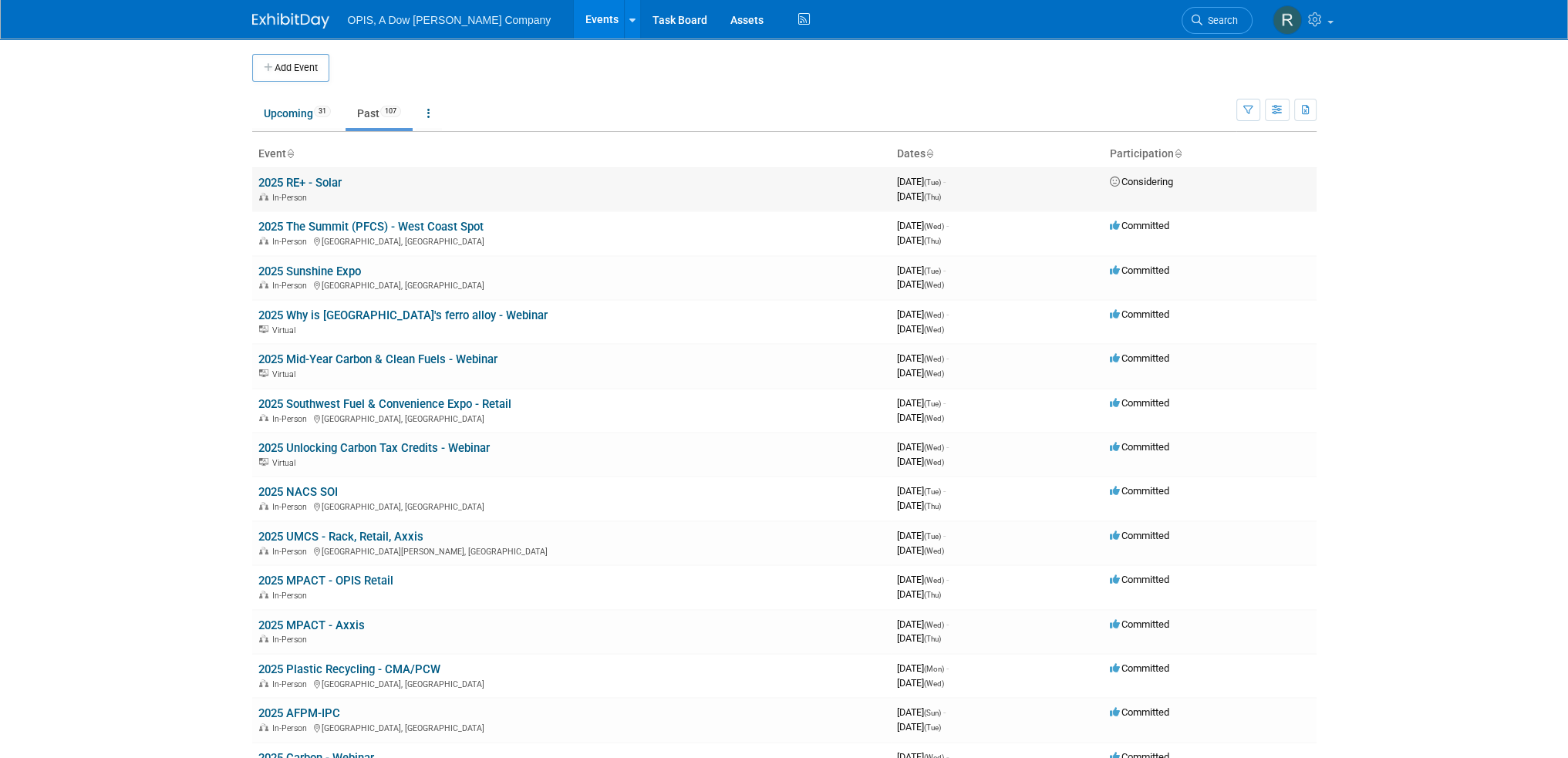
click at [298, 176] on link "2025 RE+ - Solar" at bounding box center [299, 183] width 83 height 14
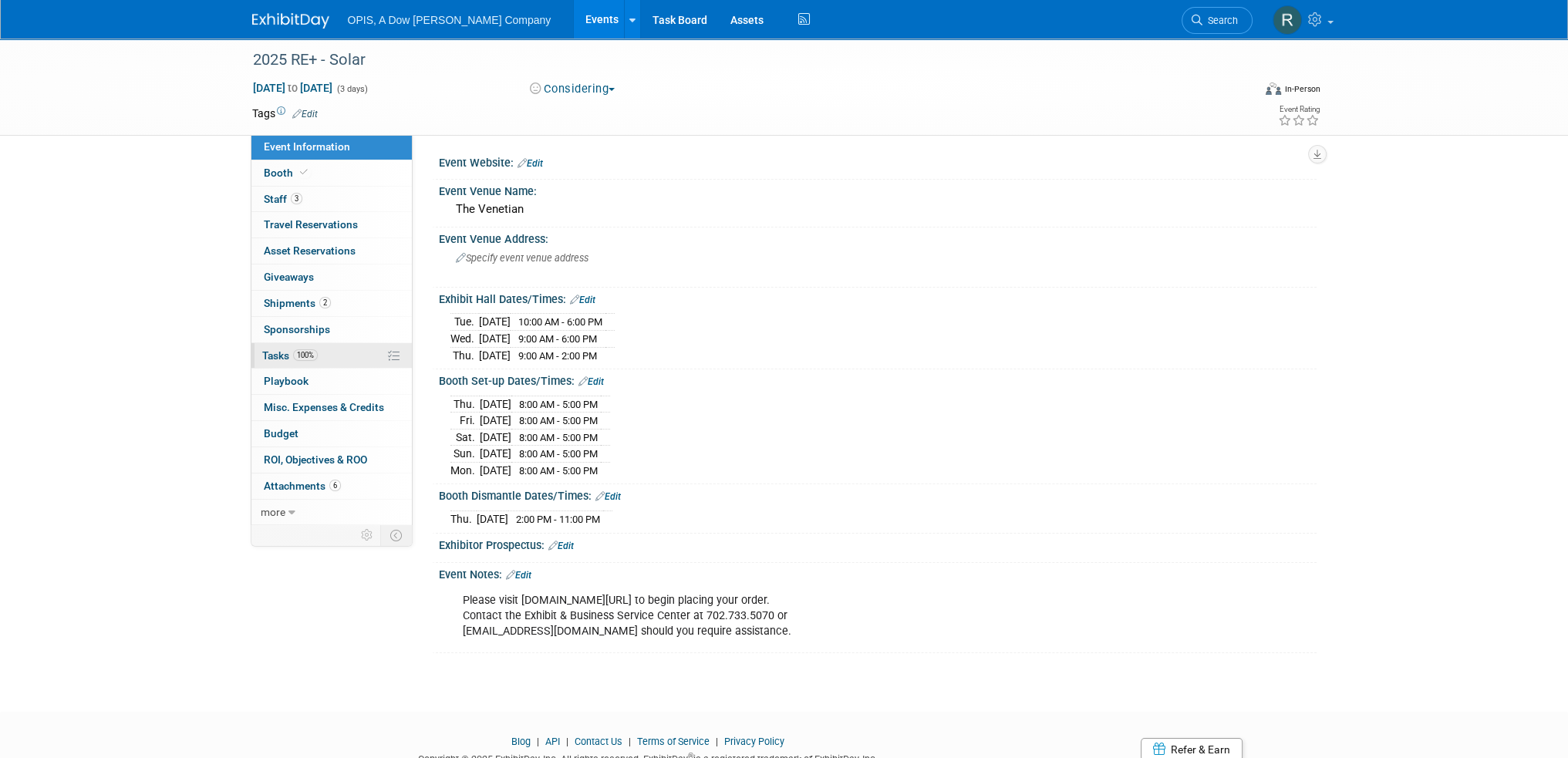
click at [273, 358] on span "Tasks 100%" at bounding box center [290, 355] width 55 height 13
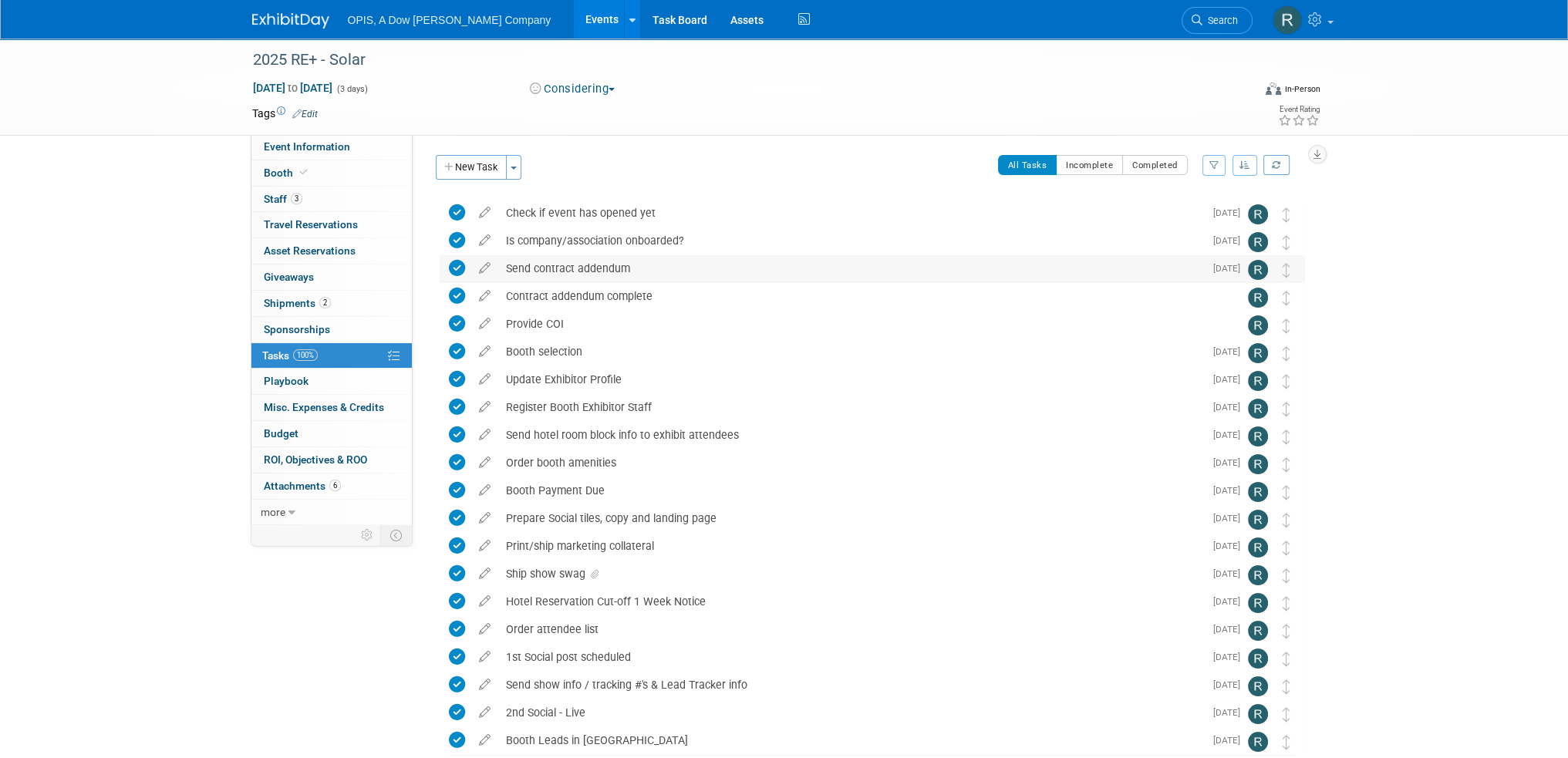
click at [537, 270] on div "Send contract addendum" at bounding box center [851, 268] width 706 height 26
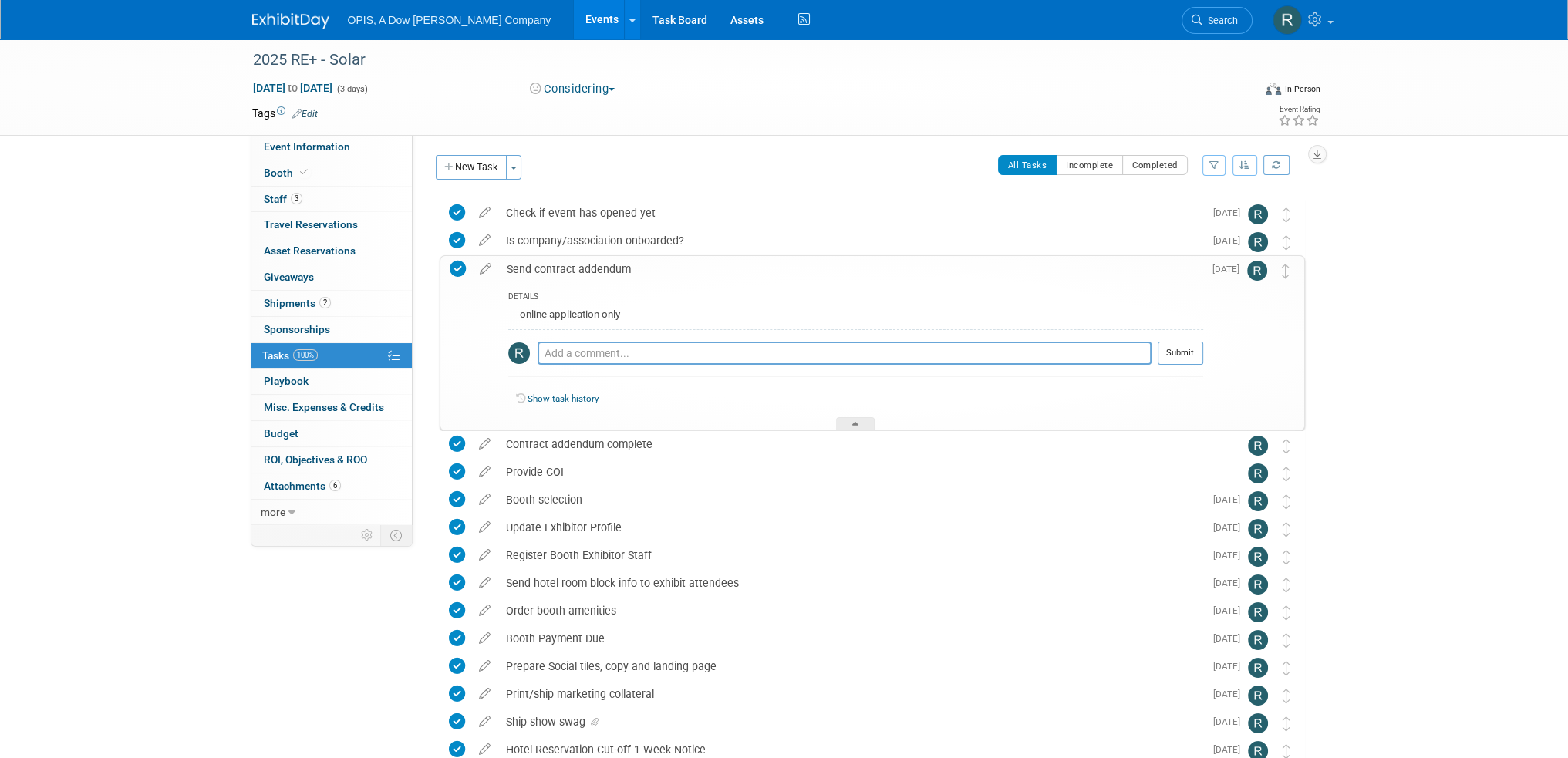
click at [538, 270] on div "Send contract addendum" at bounding box center [851, 269] width 704 height 26
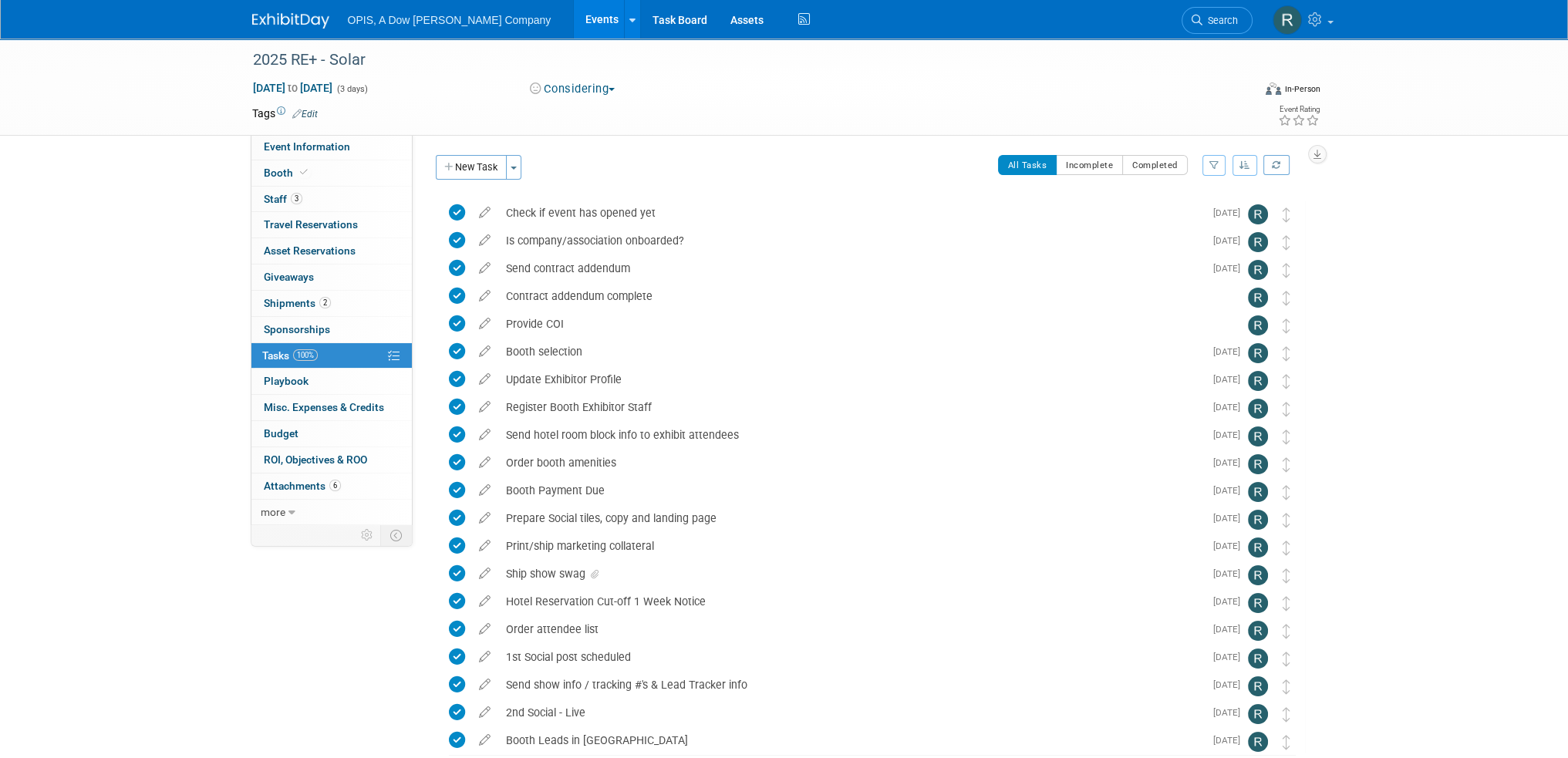
click at [574, 14] on link "Events" at bounding box center [602, 19] width 56 height 39
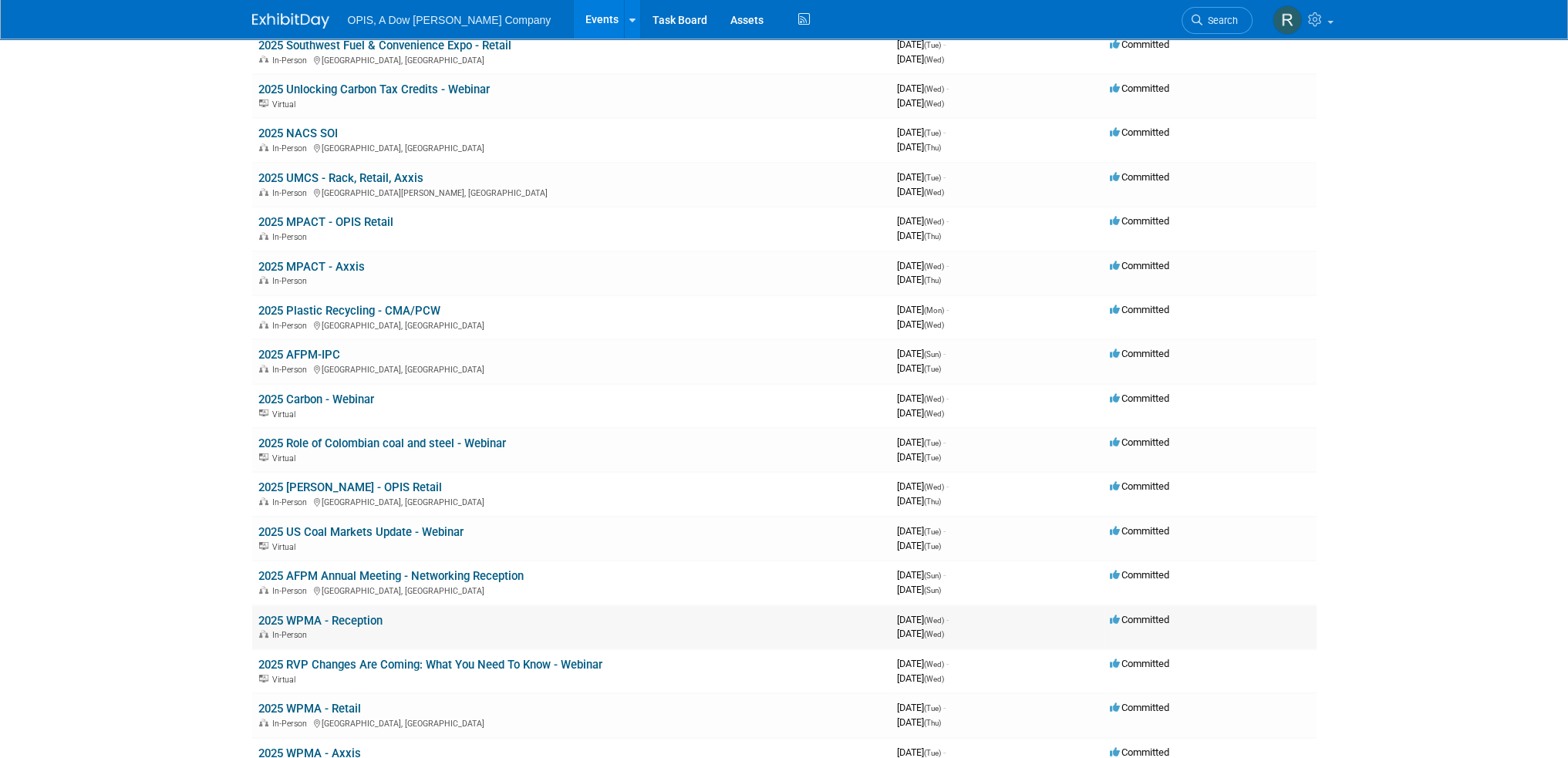
scroll to position [462, 0]
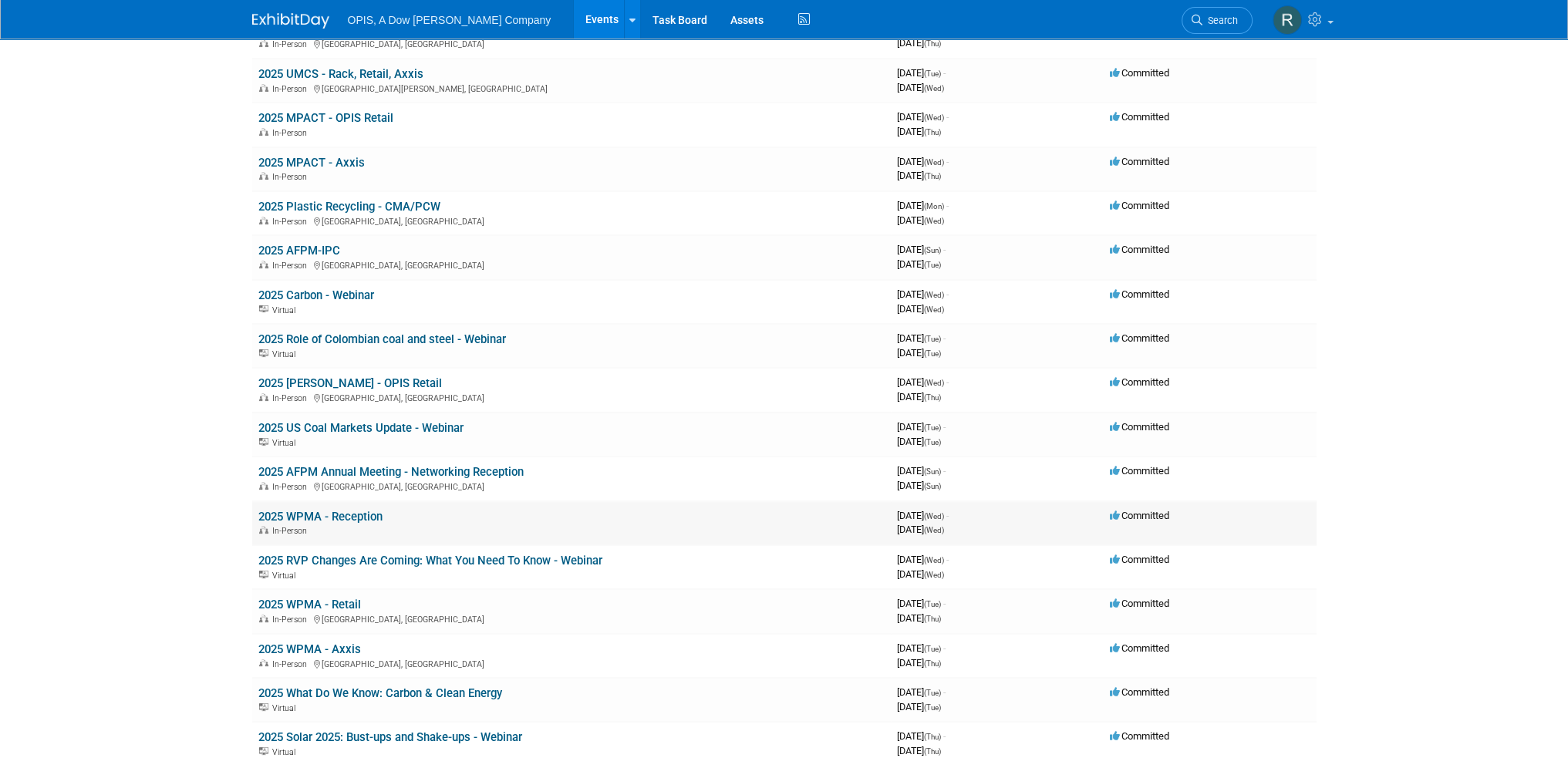
click at [299, 509] on link "2025 WPMA - Reception" at bounding box center [320, 516] width 124 height 14
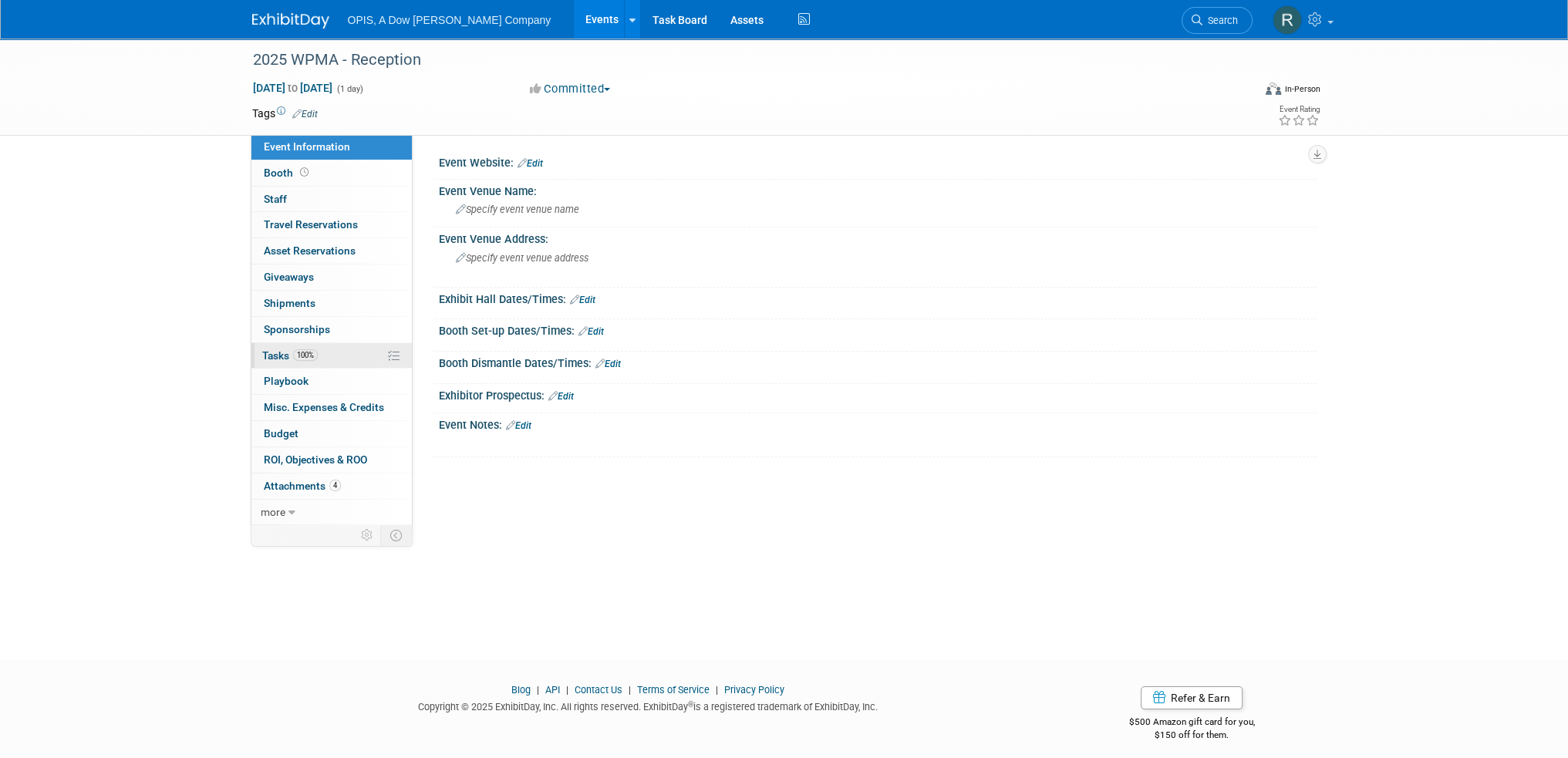
click at [272, 358] on span "Tasks 100%" at bounding box center [290, 355] width 55 height 13
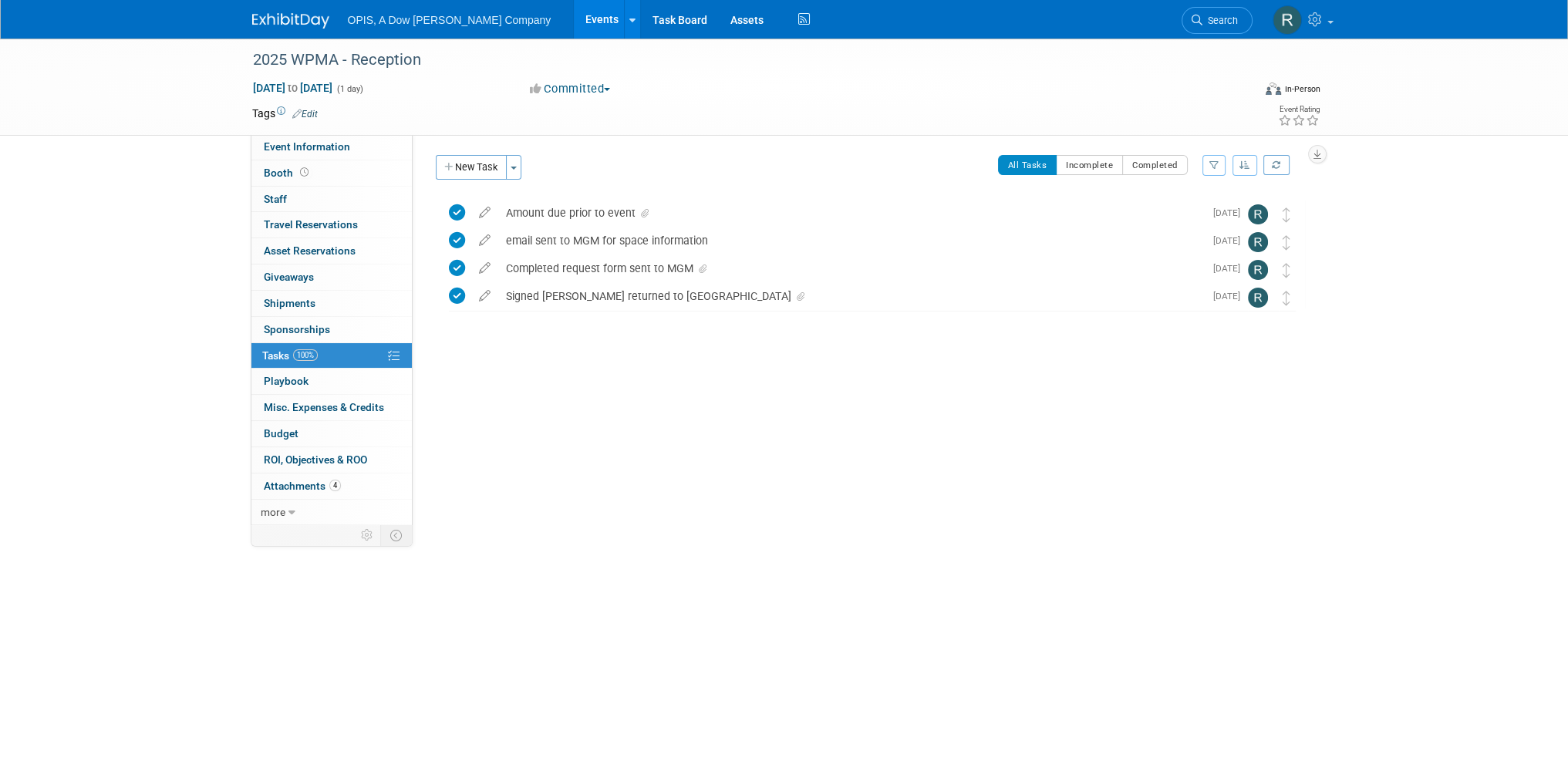
click at [574, 14] on link "Events" at bounding box center [602, 19] width 56 height 39
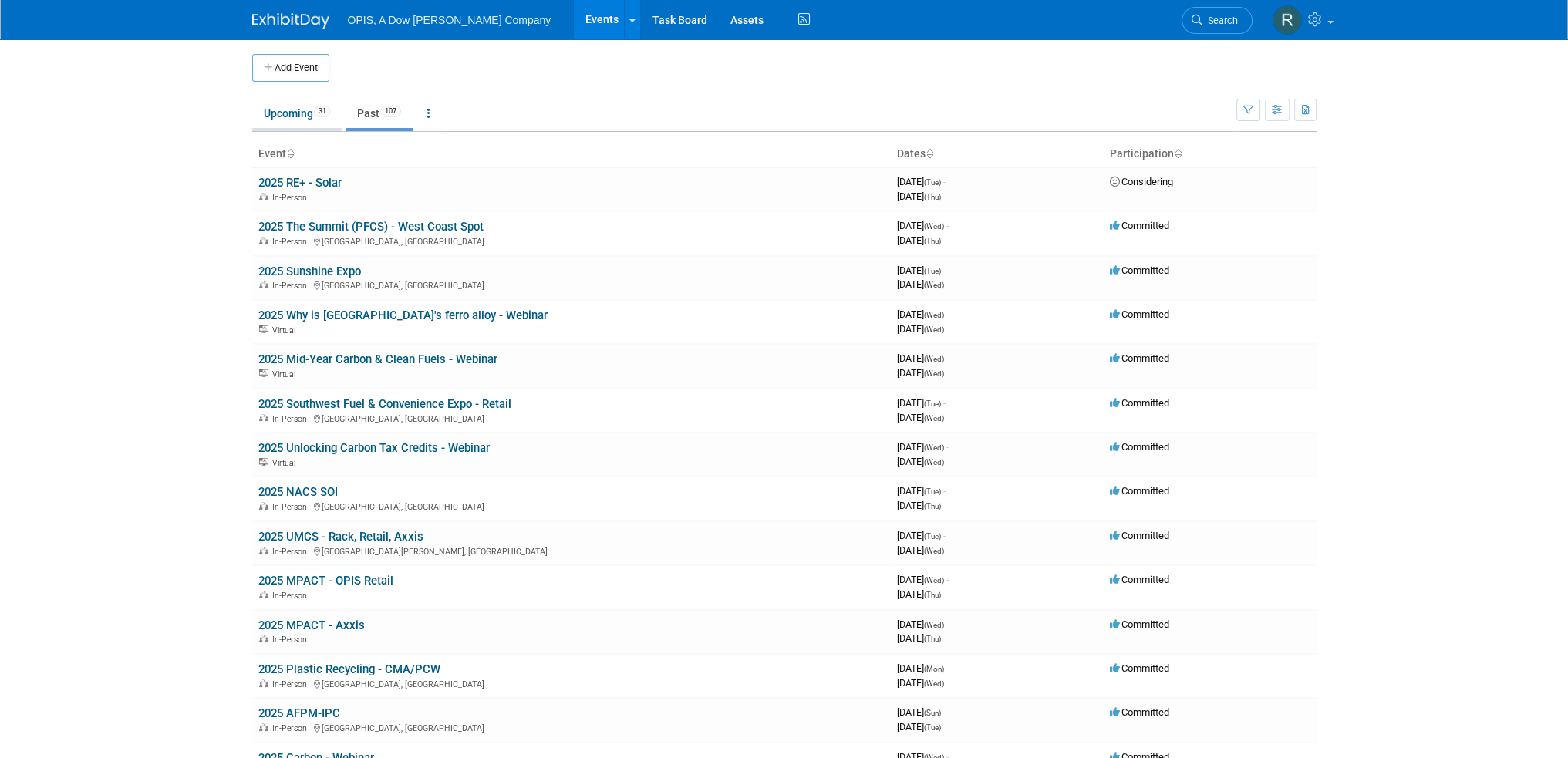
click at [275, 114] on link "Upcoming 31" at bounding box center [298, 113] width 91 height 29
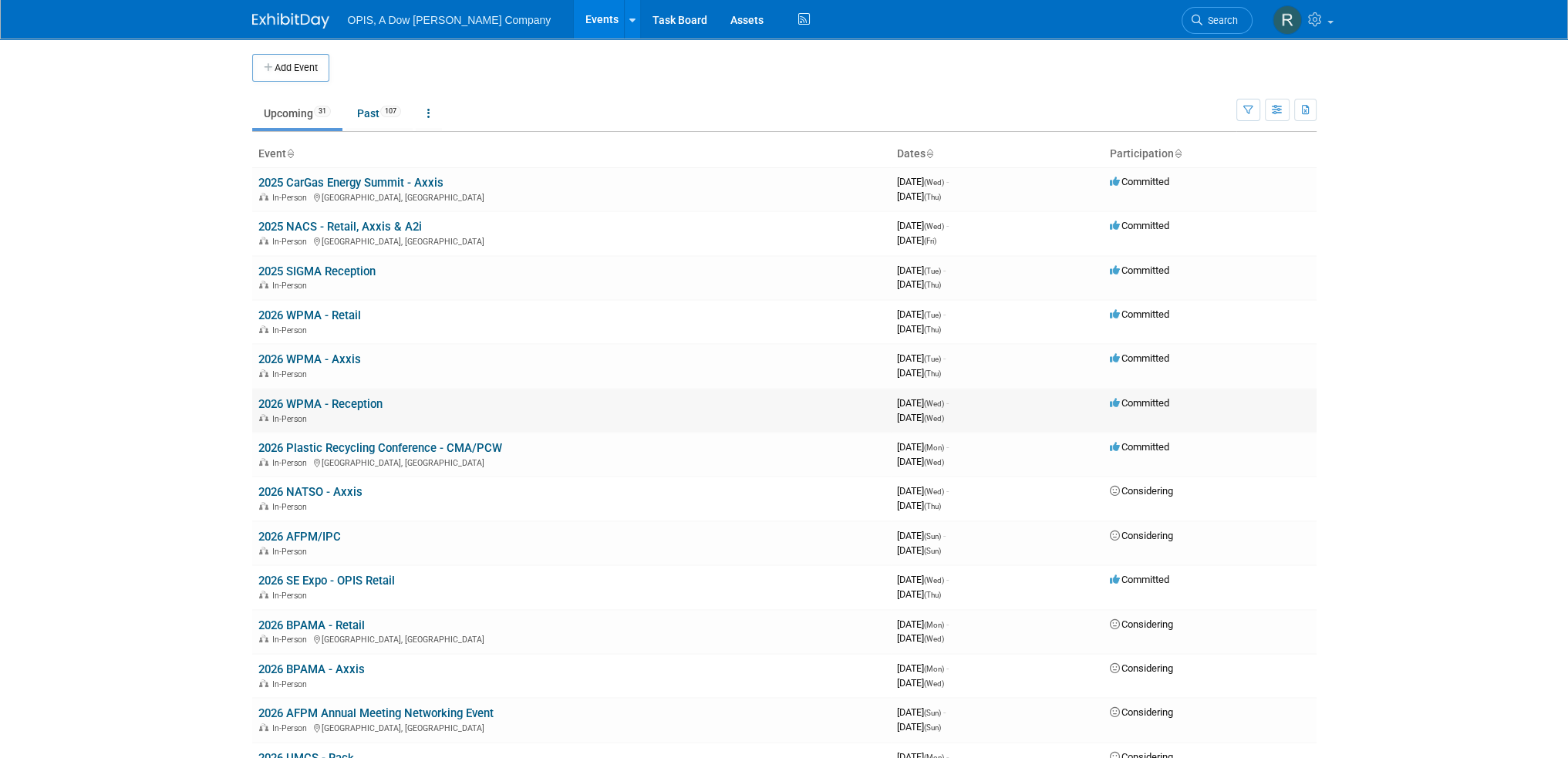
click at [306, 401] on link "2026 WPMA - Reception" at bounding box center [320, 404] width 124 height 14
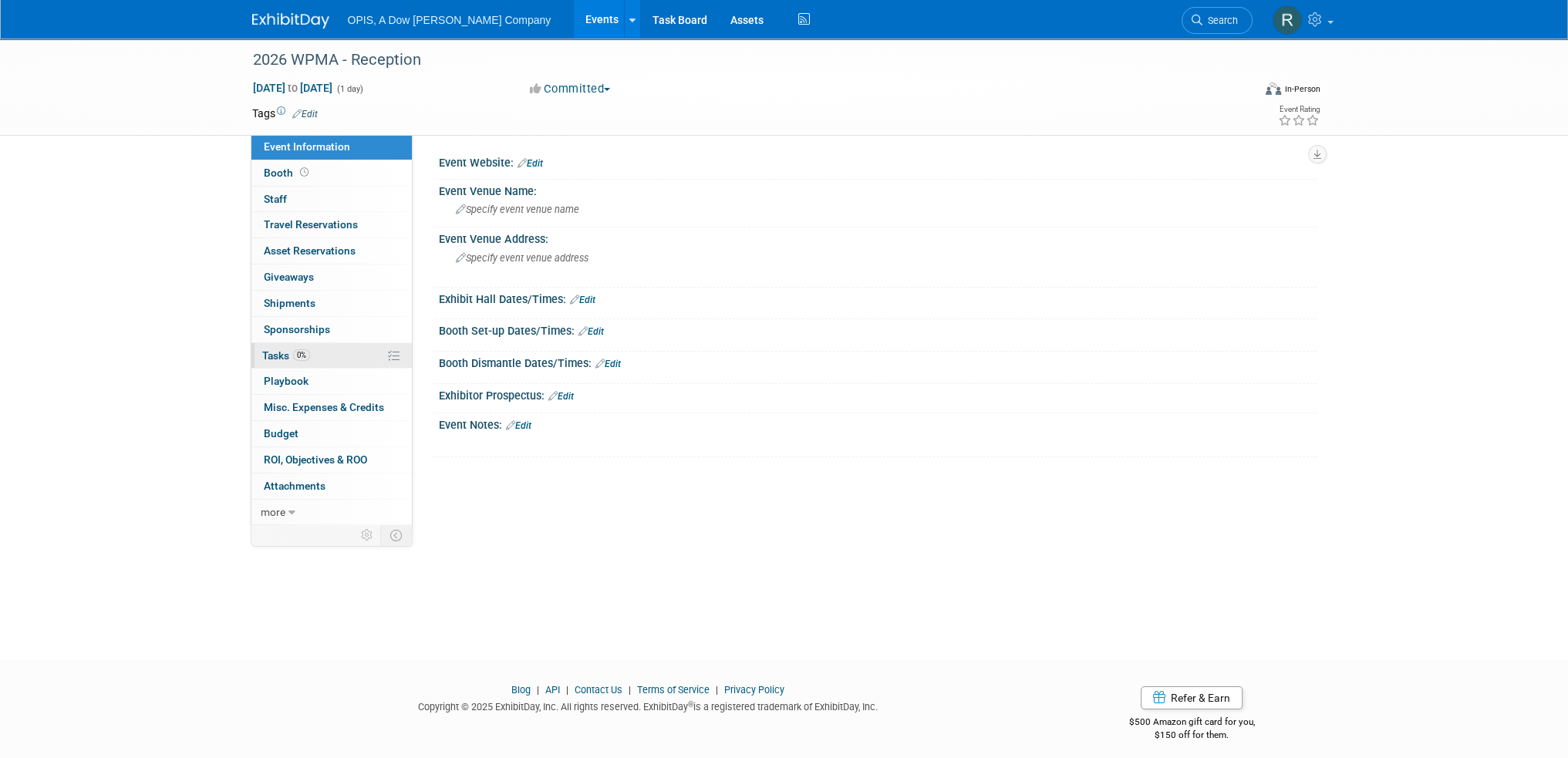
click at [277, 354] on span "Tasks 0%" at bounding box center [286, 355] width 48 height 13
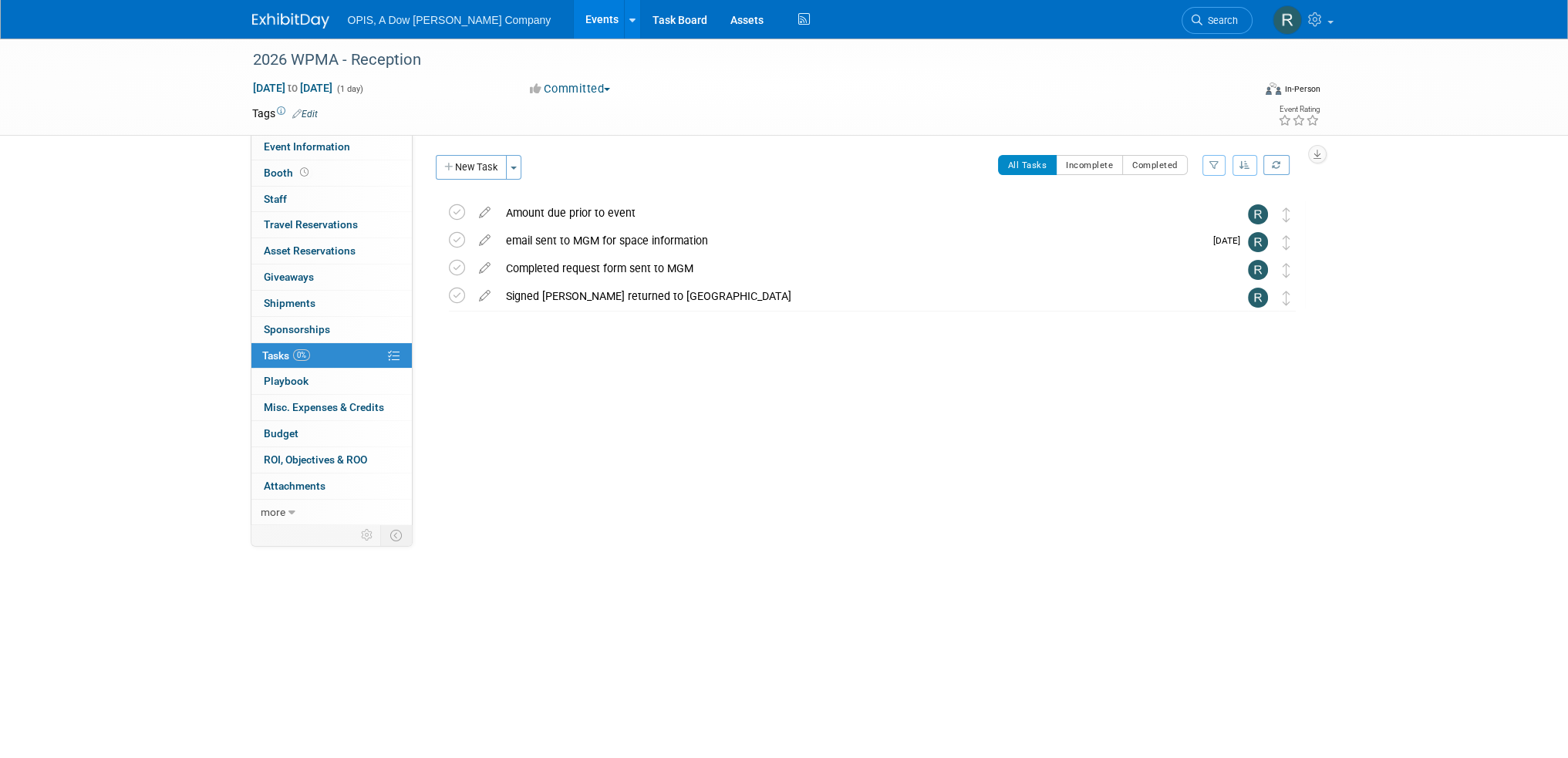
click at [482, 240] on icon at bounding box center [484, 236] width 27 height 19
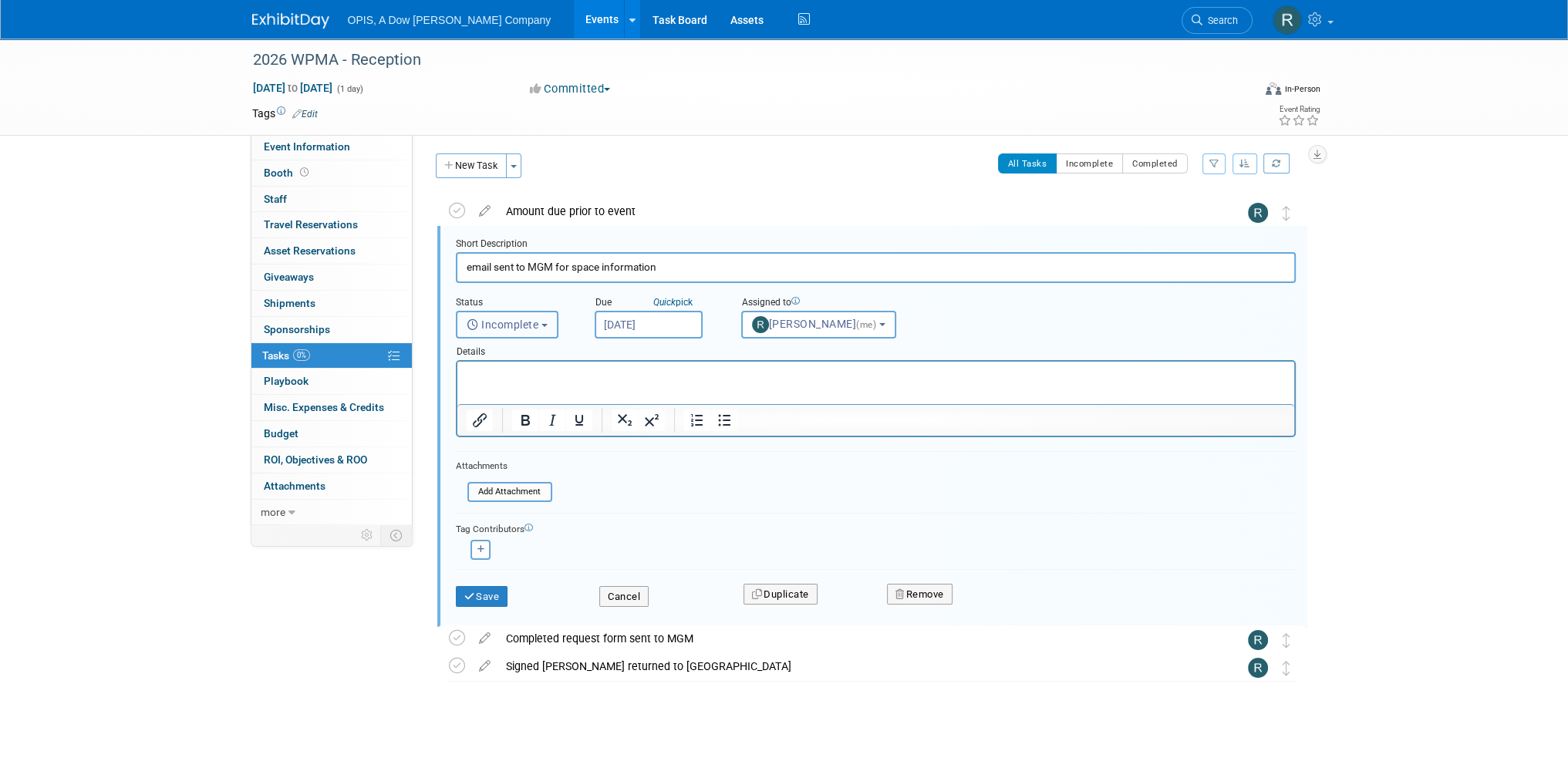
click at [482, 328] on span "Incomplete" at bounding box center [503, 324] width 73 height 13
drag, startPoint x: 488, startPoint y: 391, endPoint x: 70, endPoint y: 8, distance: 566.9
click at [488, 391] on label "Completed" at bounding box center [505, 390] width 83 height 24
click at [459, 391] on input "Completed" at bounding box center [454, 389] width 10 height 10
select select "3"
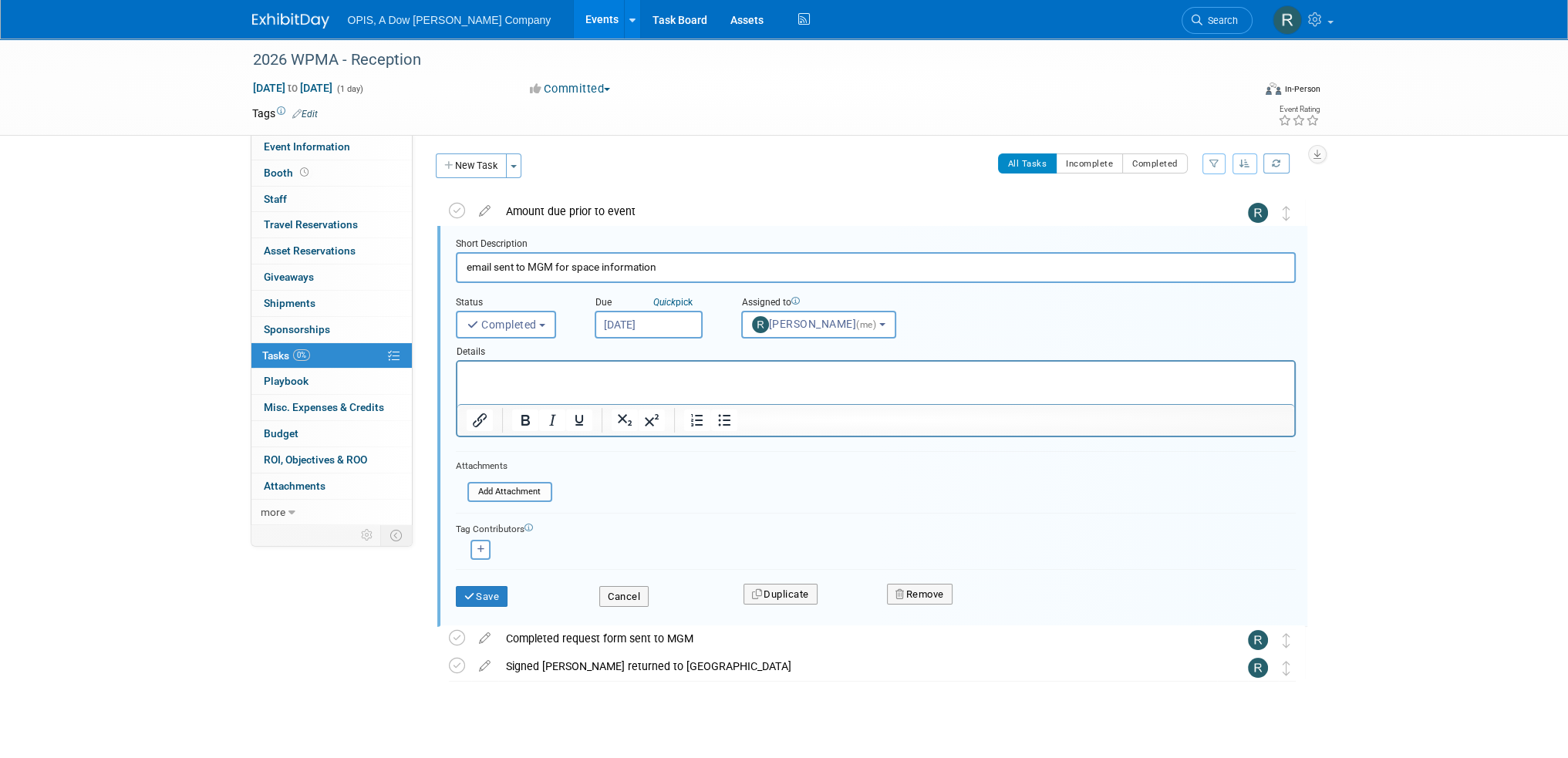
click at [611, 318] on input "Sep 19, 2025" at bounding box center [649, 324] width 108 height 28
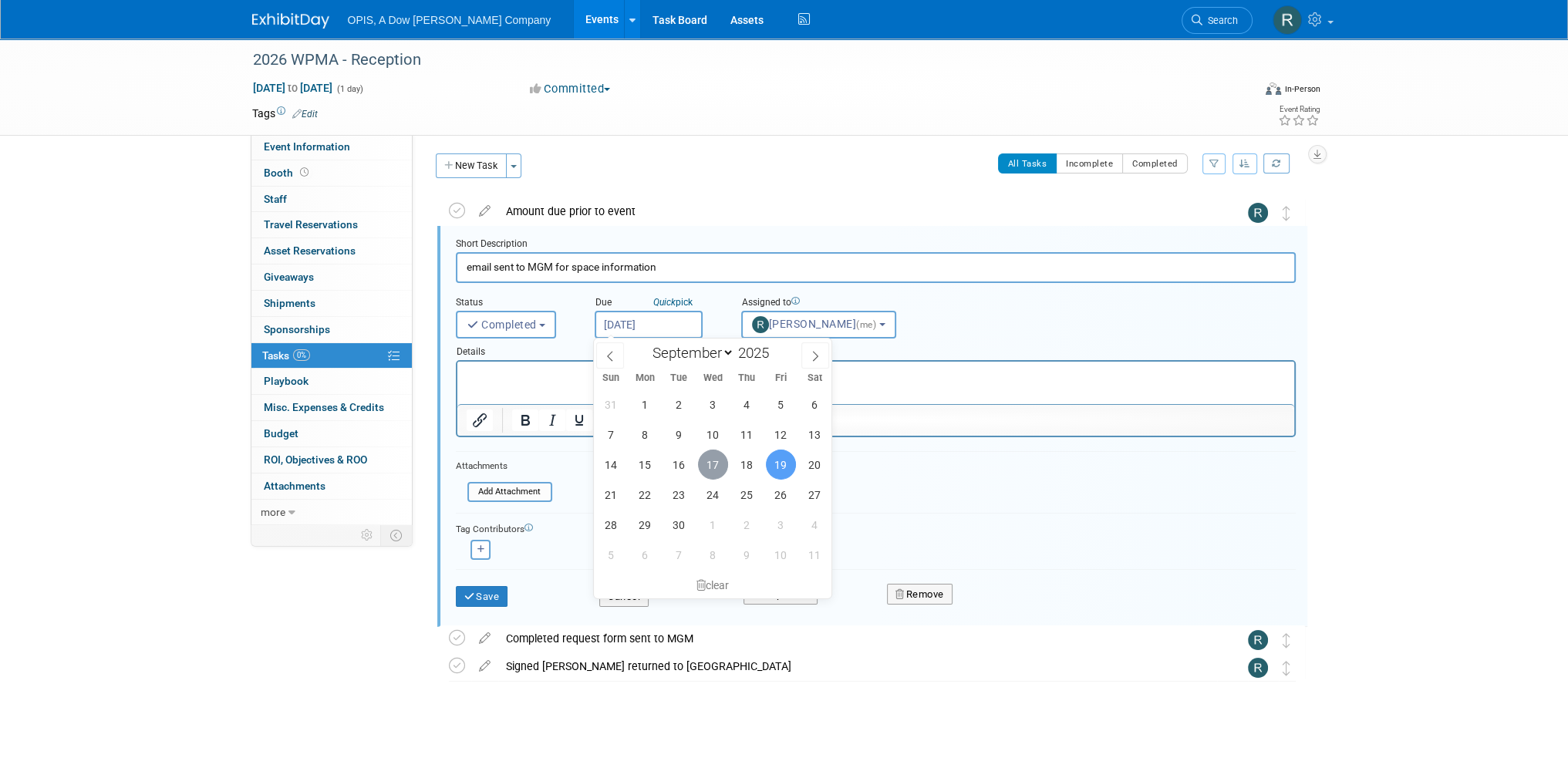
click at [716, 465] on span "17" at bounding box center [713, 465] width 30 height 30
type input "Sep 17, 2025"
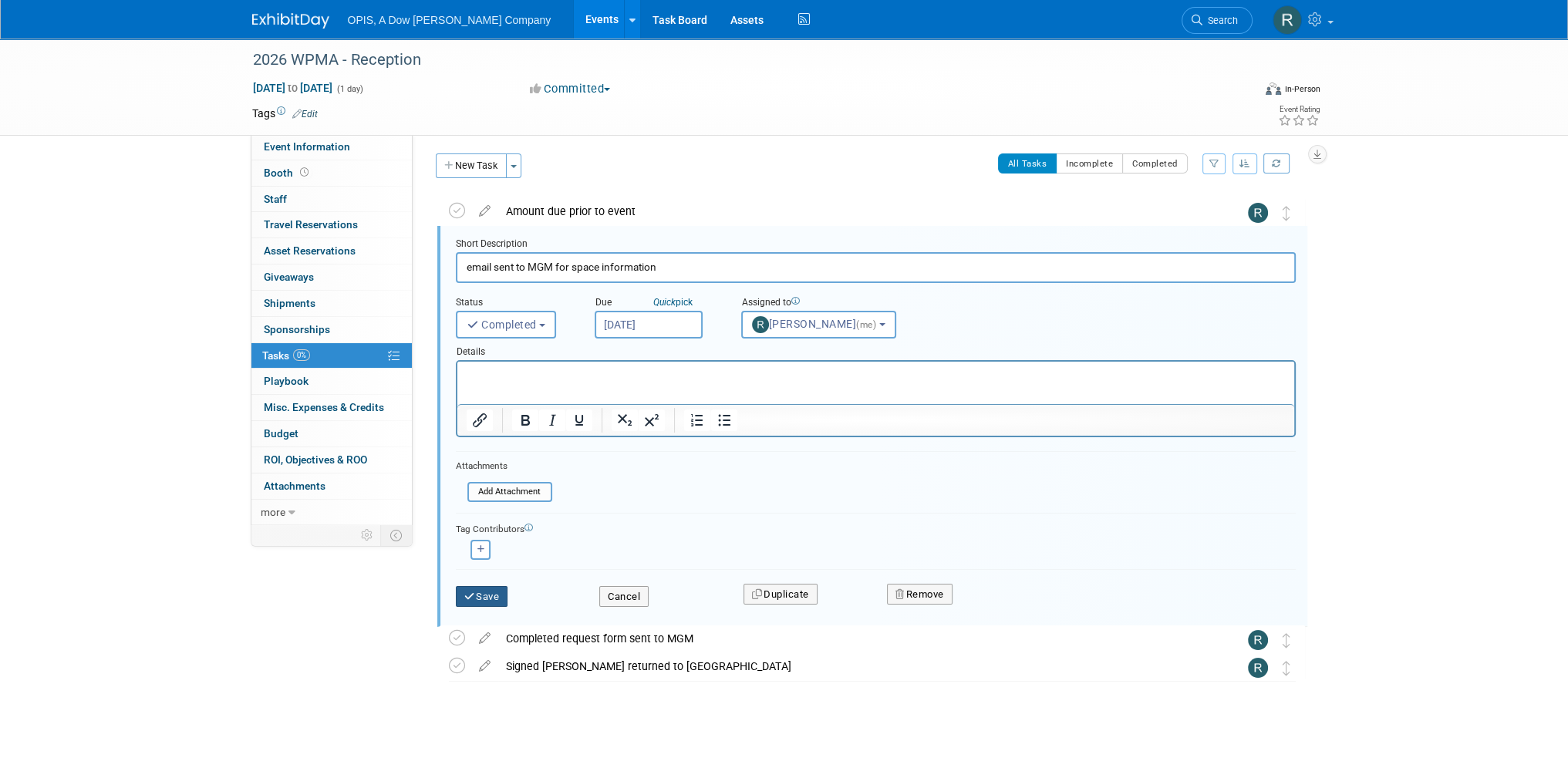
click at [469, 595] on icon "submit" at bounding box center [470, 596] width 13 height 10
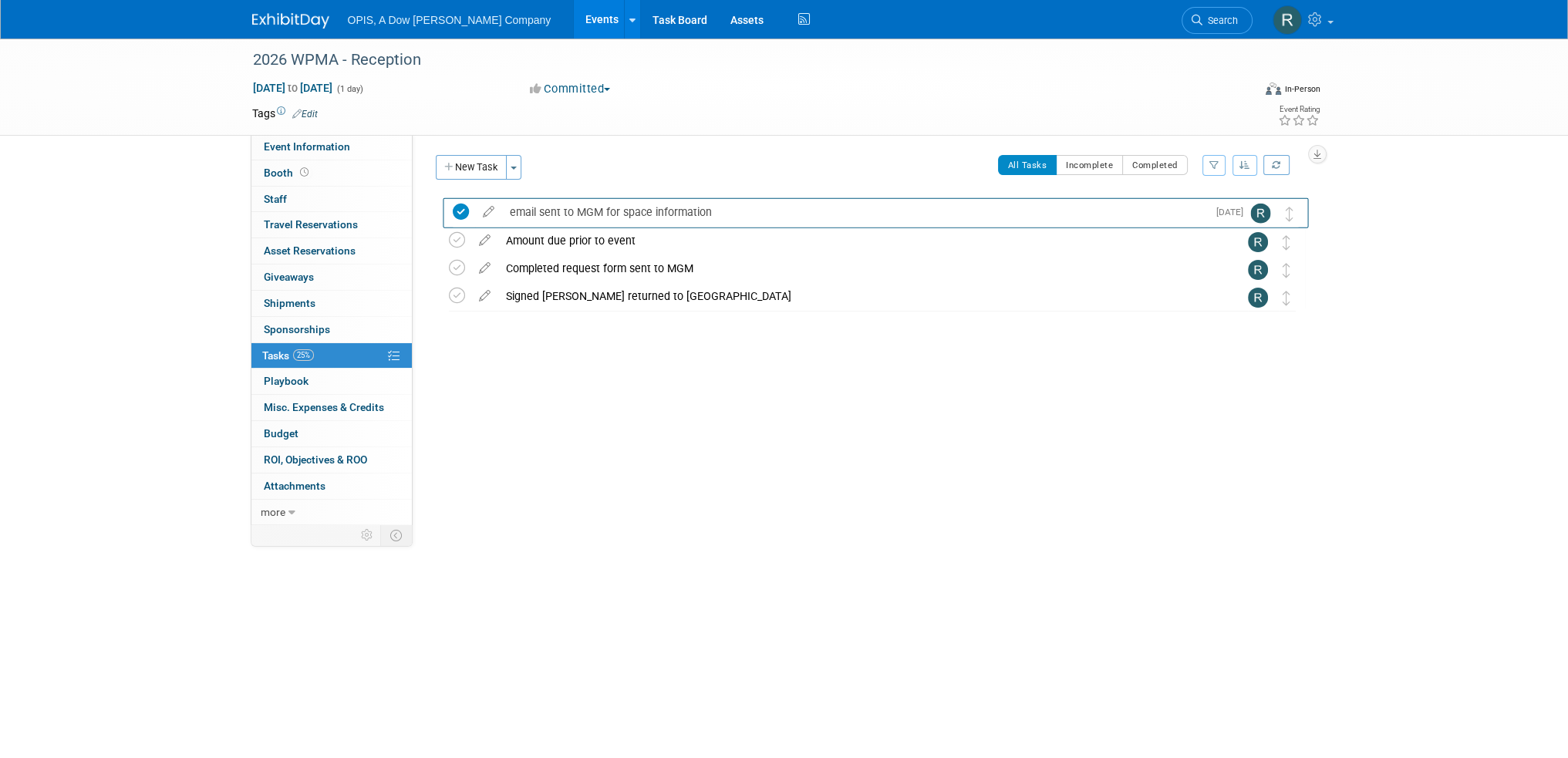
drag, startPoint x: 1287, startPoint y: 247, endPoint x: 1291, endPoint y: 218, distance: 29.3
click at [574, 19] on link "Events" at bounding box center [602, 19] width 56 height 39
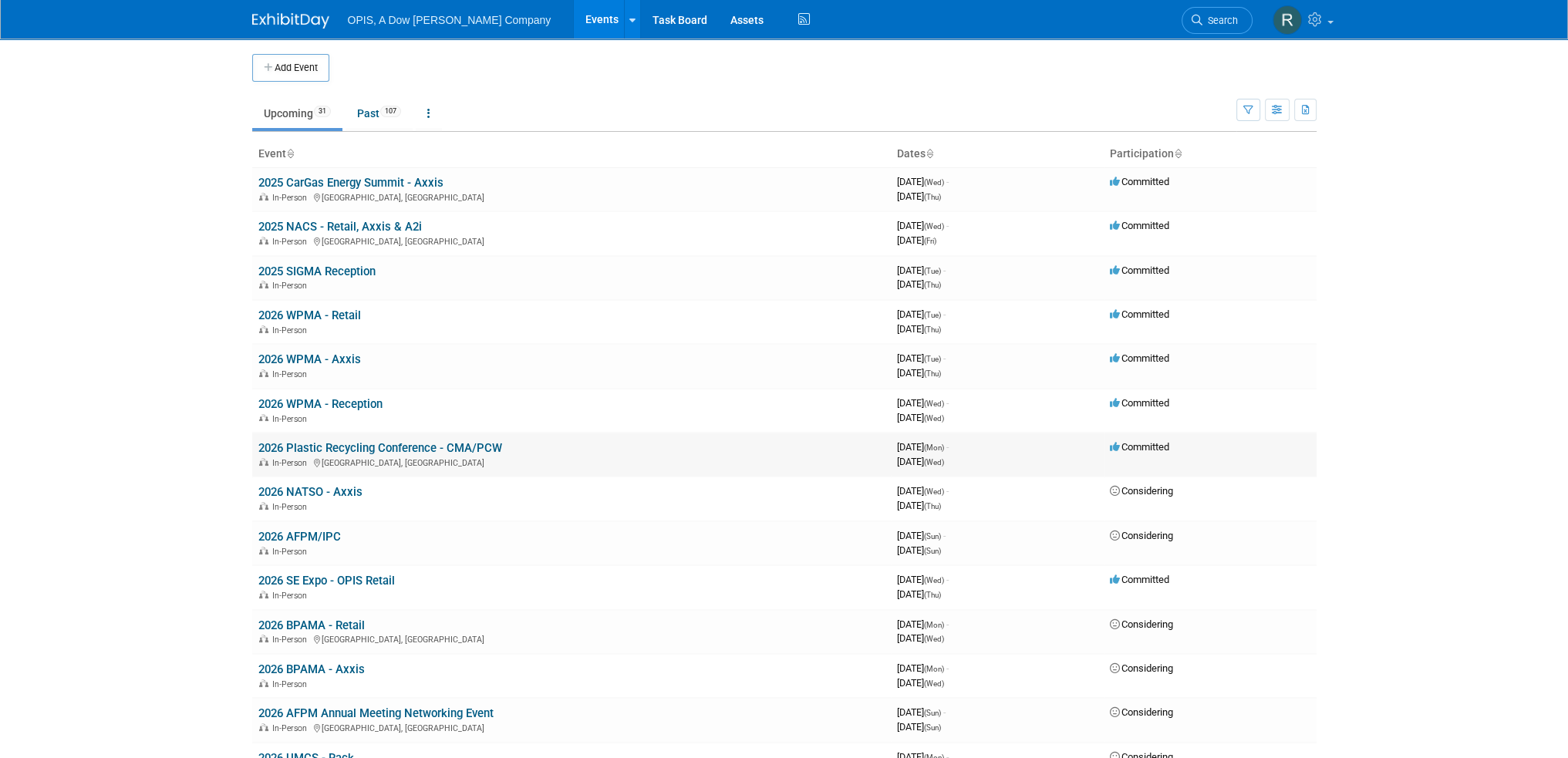
click at [338, 444] on link "2026 Plastic Recycling Conference - CMA/PCW" at bounding box center [380, 447] width 244 height 14
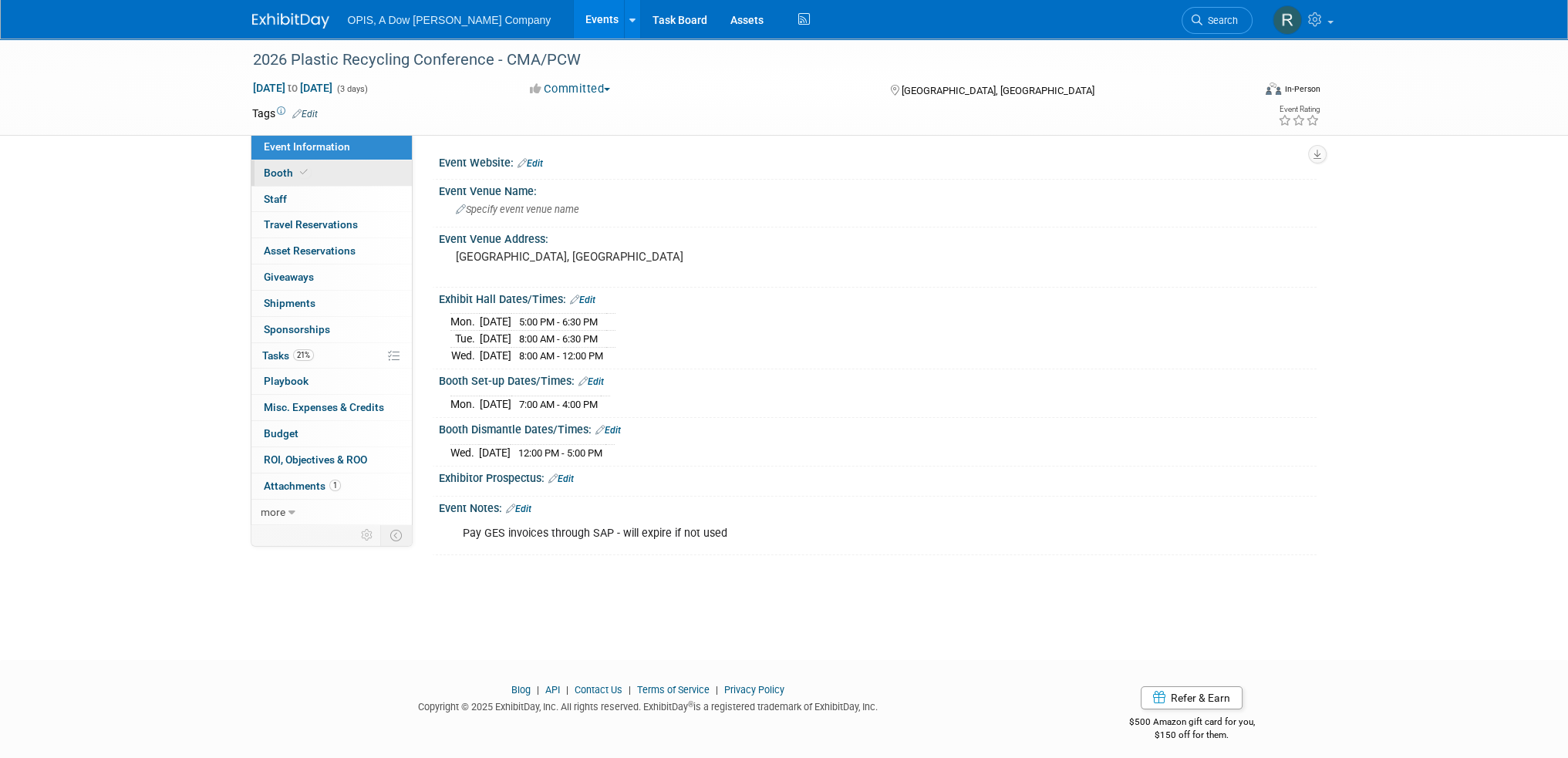
click at [277, 175] on span "Booth" at bounding box center [287, 173] width 47 height 13
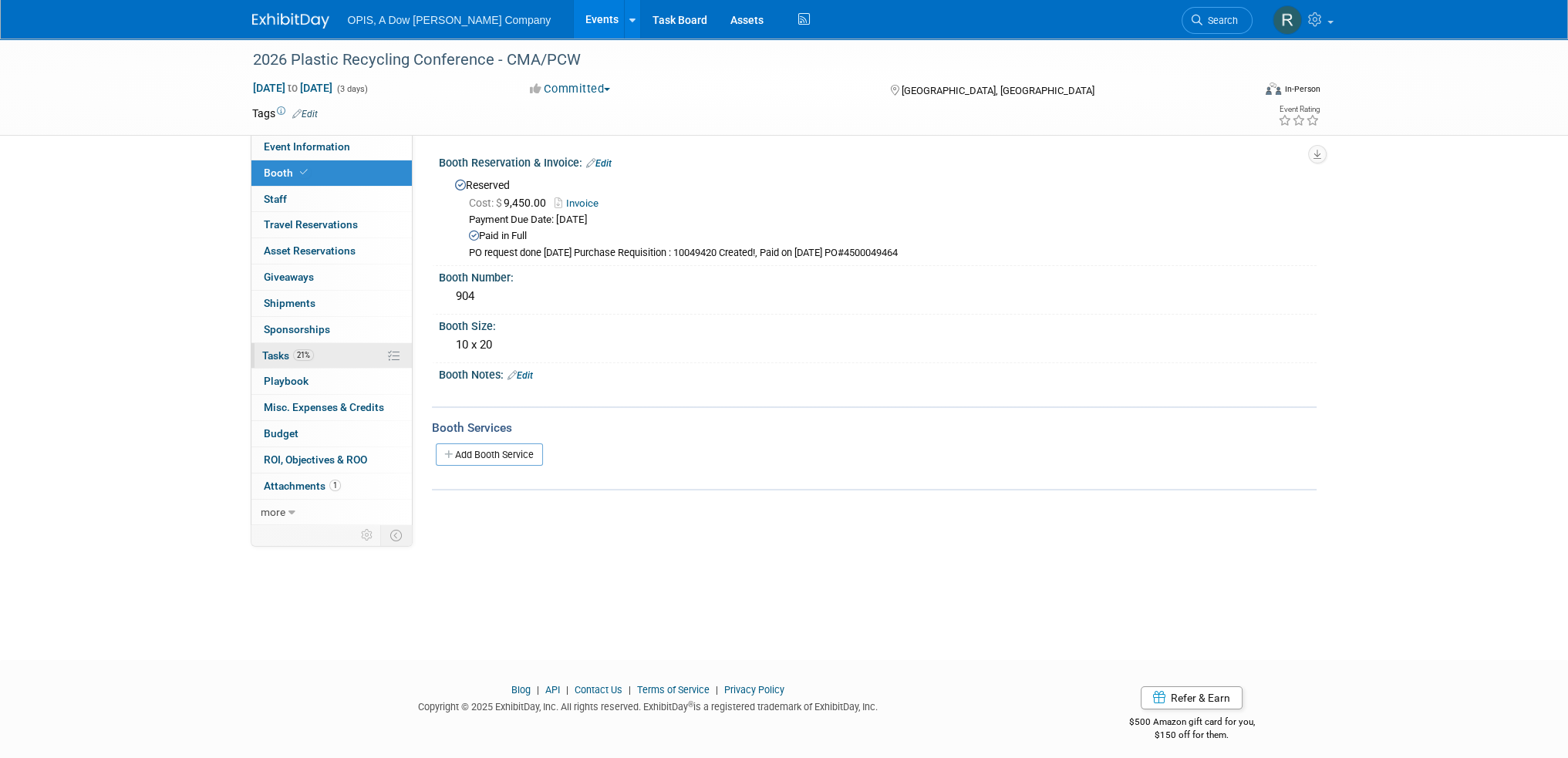
click at [272, 360] on span "Tasks 21%" at bounding box center [288, 355] width 52 height 13
